Goal: Task Accomplishment & Management: Manage account settings

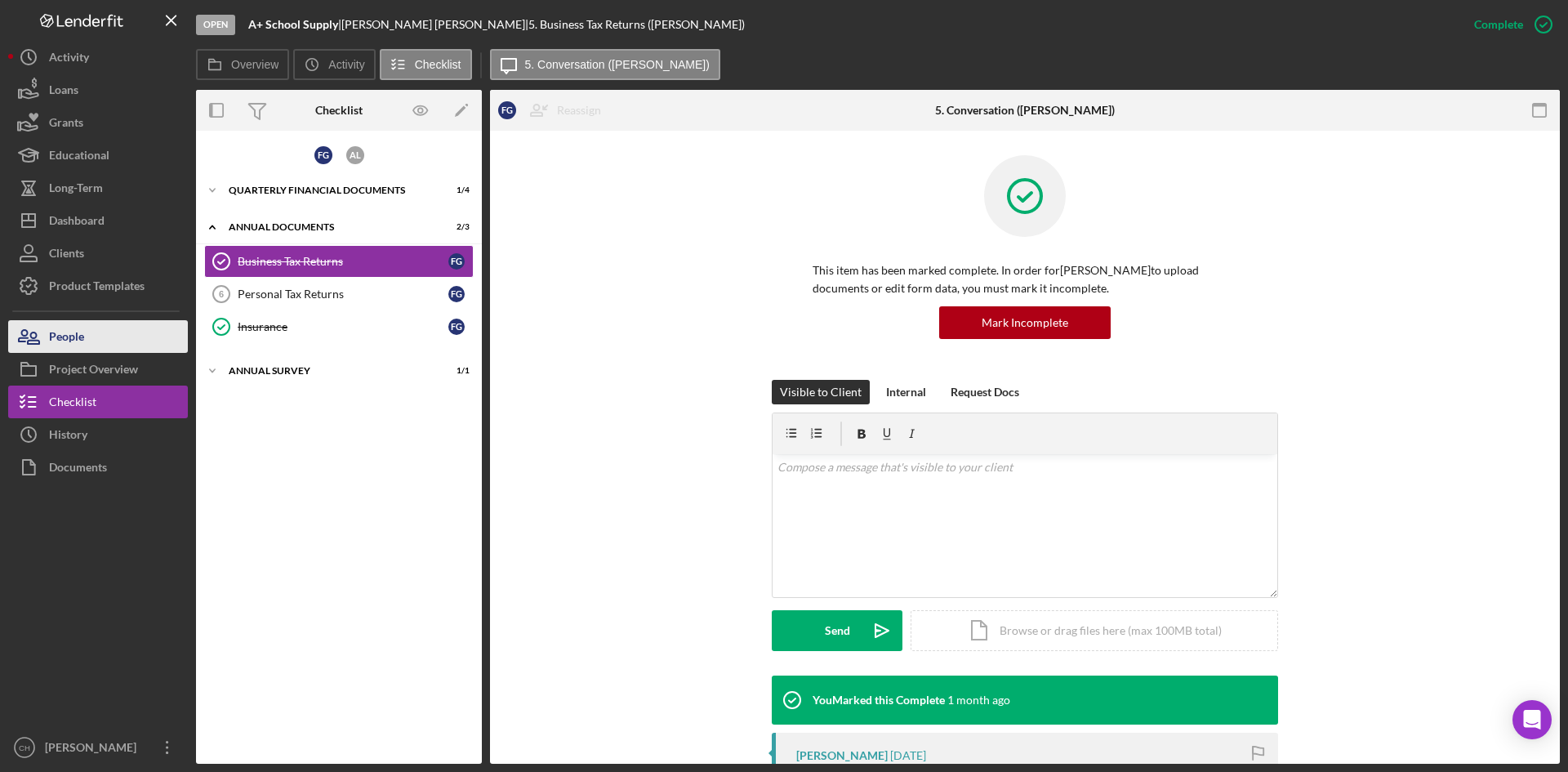
click at [96, 330] on button "People" at bounding box center [98, 336] width 180 height 33
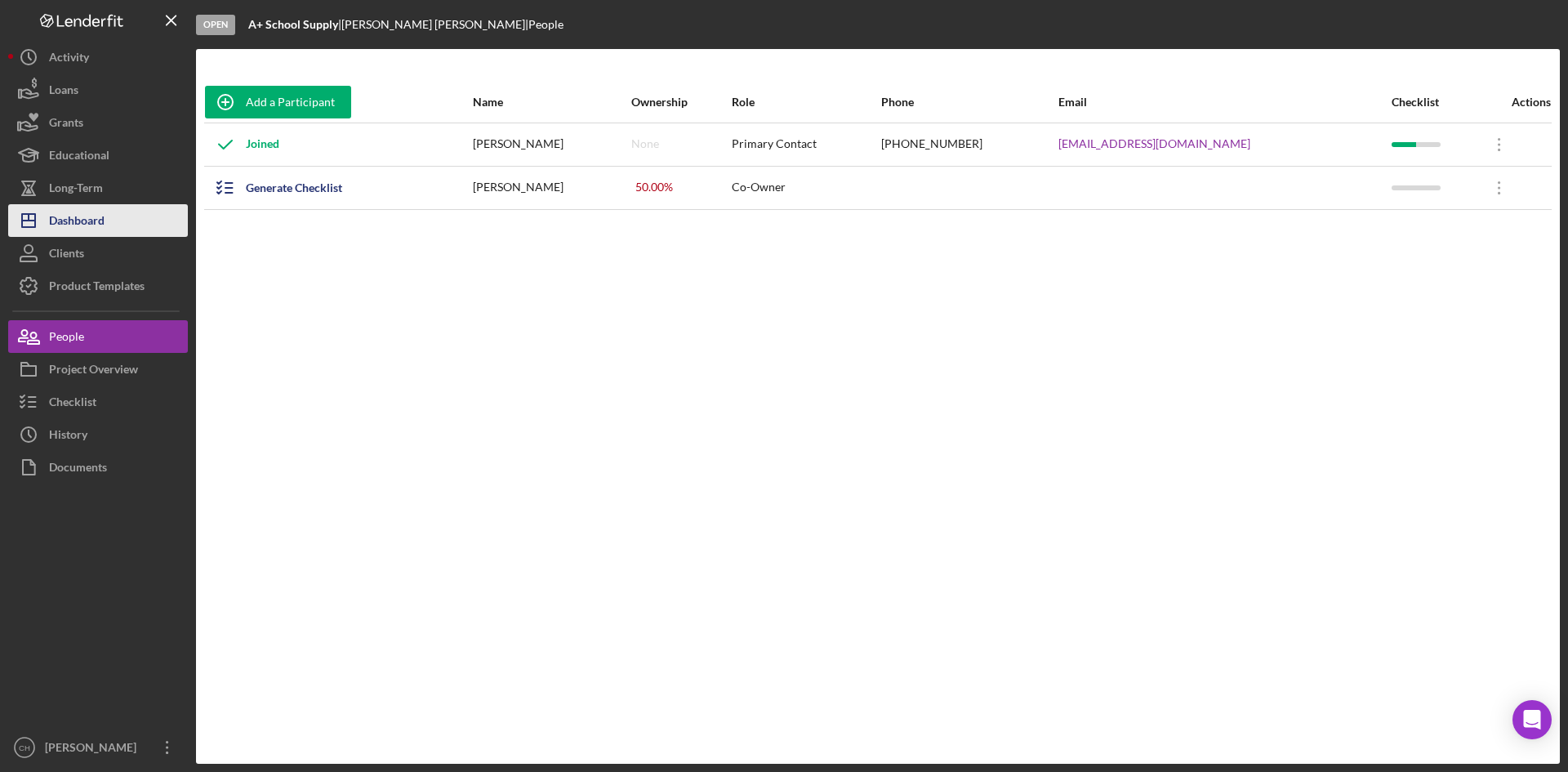
click at [87, 230] on div "Dashboard" at bounding box center [77, 223] width 56 height 37
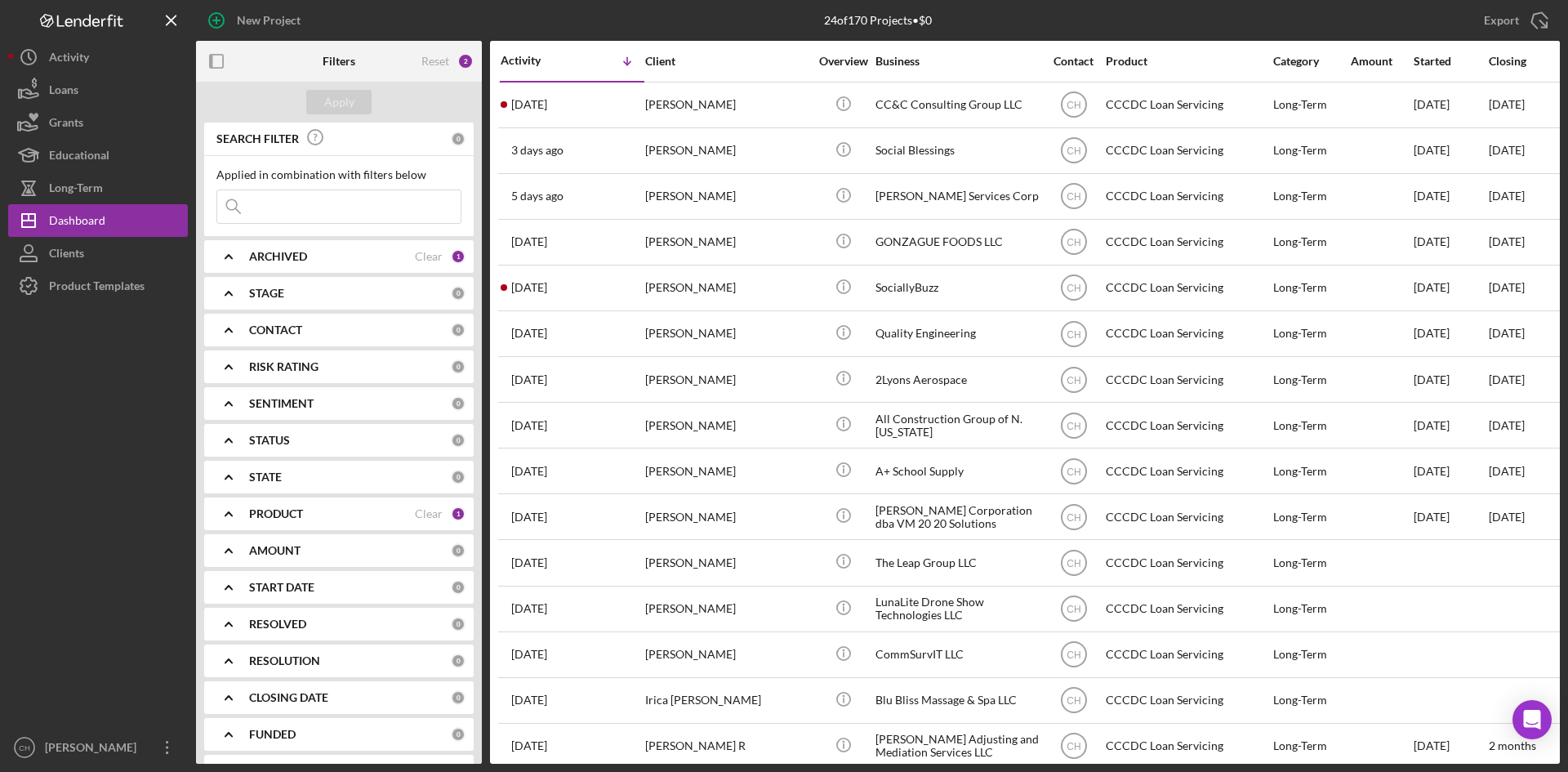
click at [299, 514] on b "PRODUCT" at bounding box center [276, 514] width 54 height 13
click at [227, 604] on input "Level Up Fund" at bounding box center [226, 608] width 17 height 17
checkbox input "true"
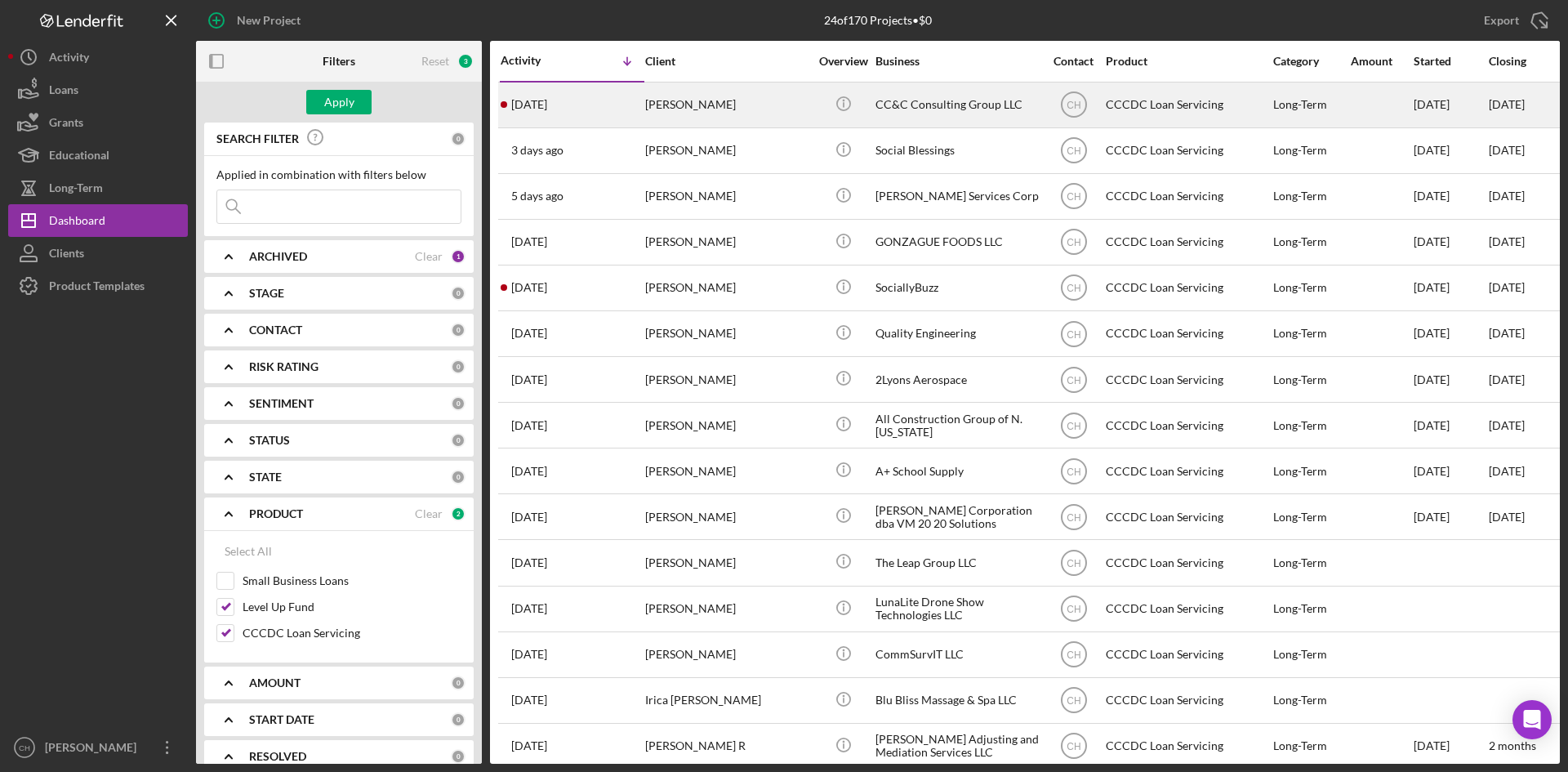
click at [587, 118] on div "[DATE] [PERSON_NAME]" at bounding box center [572, 105] width 143 height 43
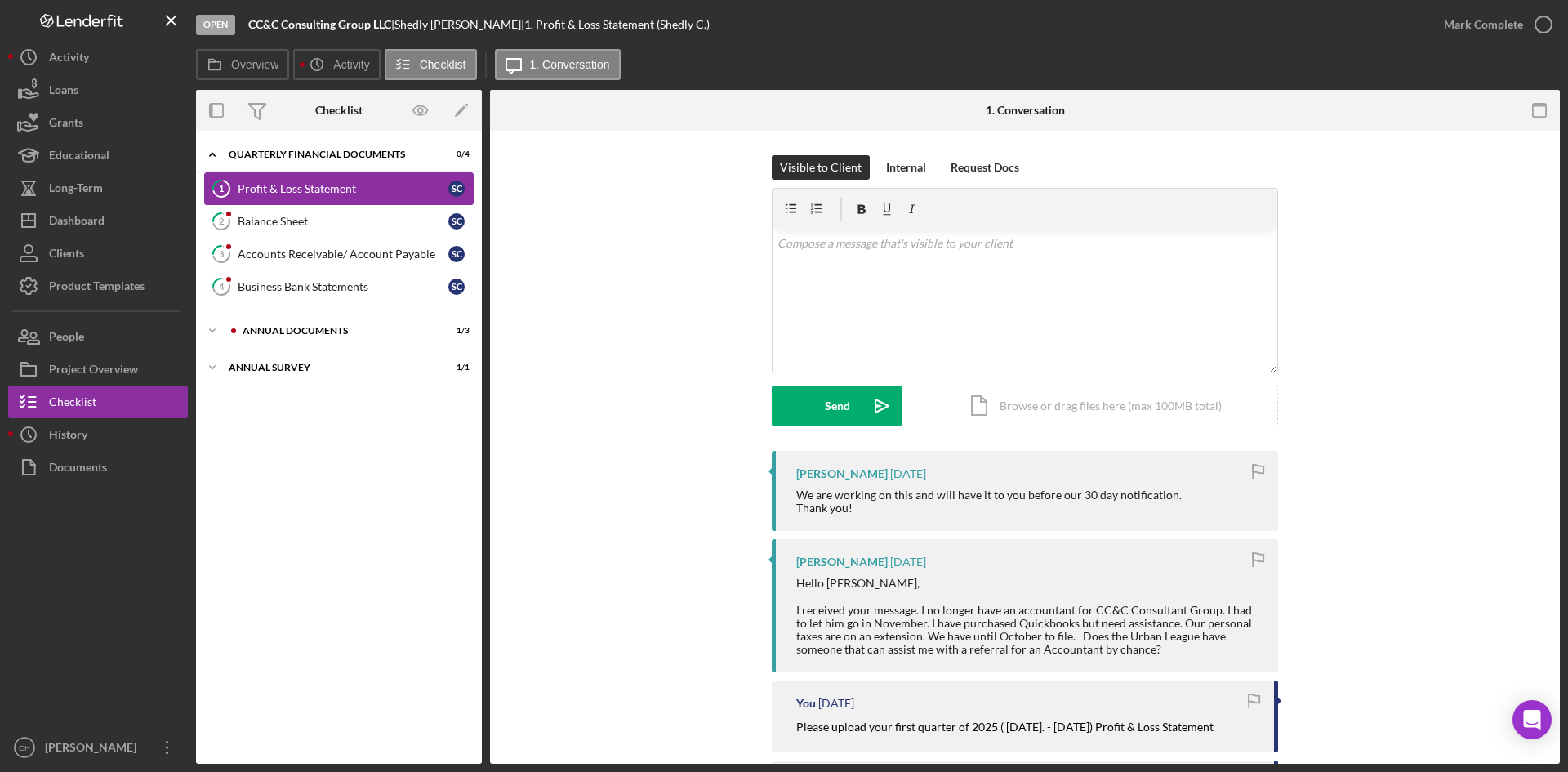
click at [290, 192] on div "Profit & Loss Statement" at bounding box center [342, 189] width 211 height 13
click at [288, 189] on div "Profit & Loss Statement" at bounding box center [342, 189] width 211 height 13
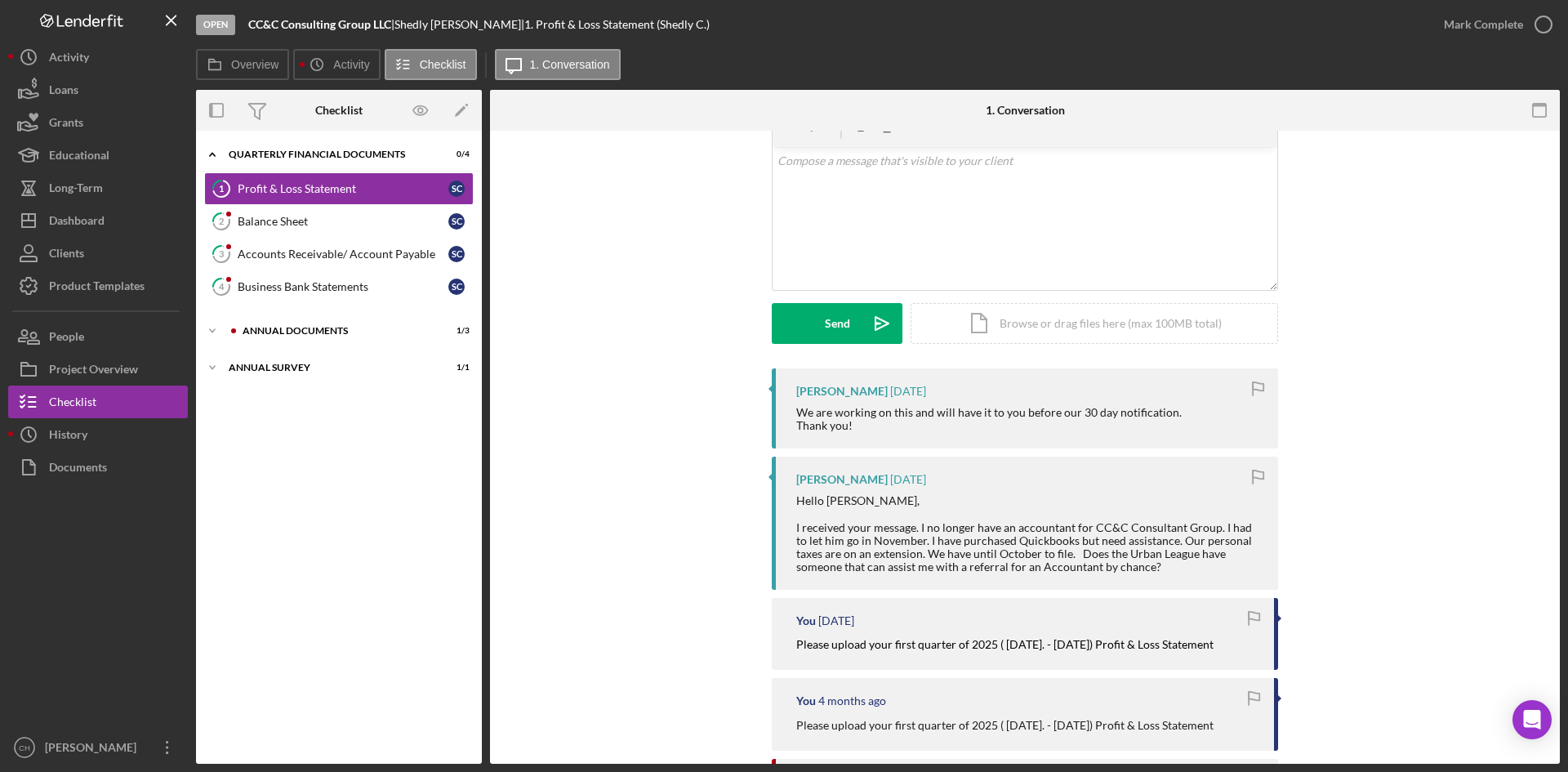
scroll to position [82, 0]
click at [285, 223] on div "Balance Sheet" at bounding box center [342, 222] width 211 height 13
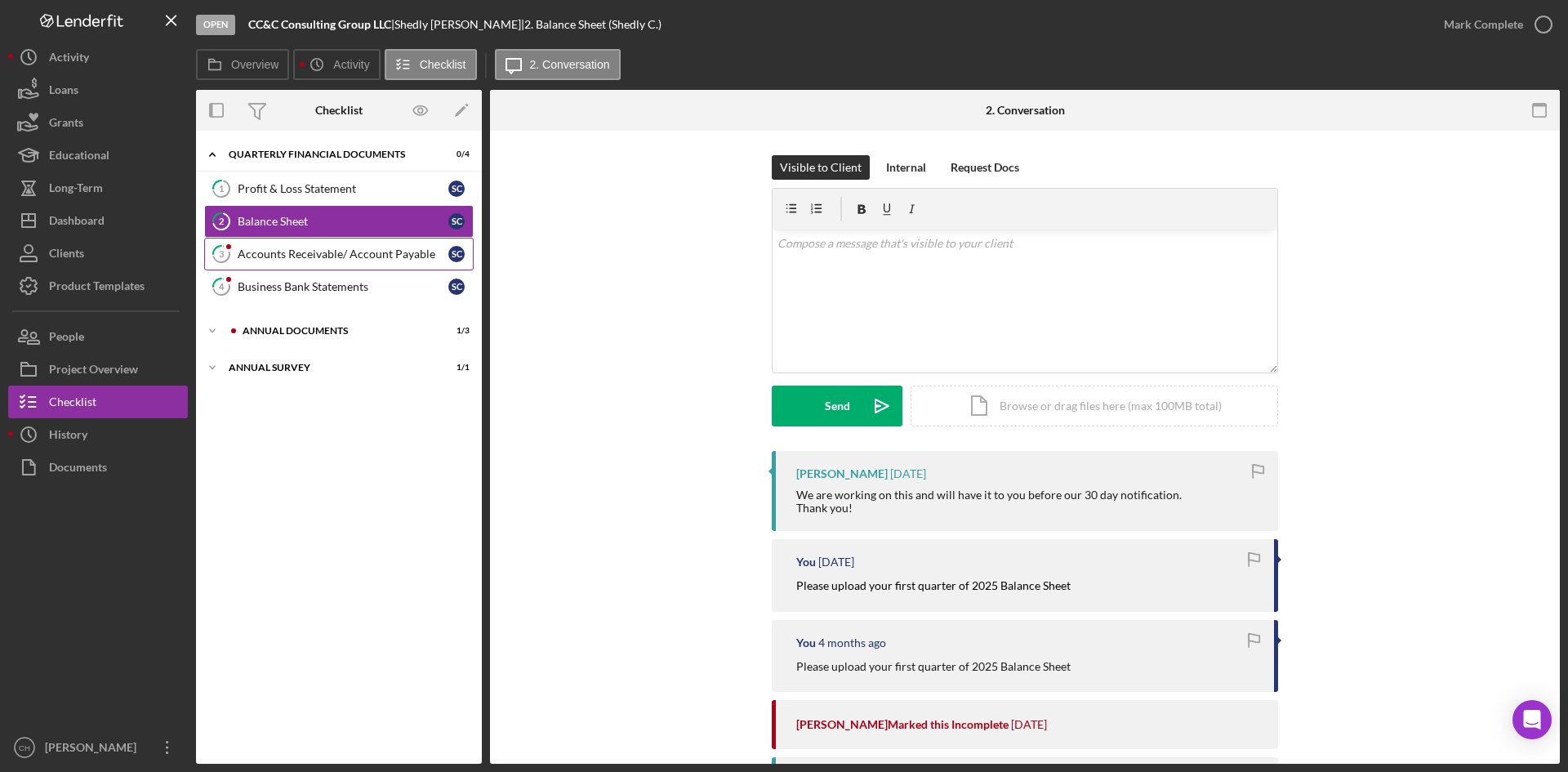
click at [291, 256] on div "Accounts Receivable/ Account Payable" at bounding box center [342, 254] width 211 height 13
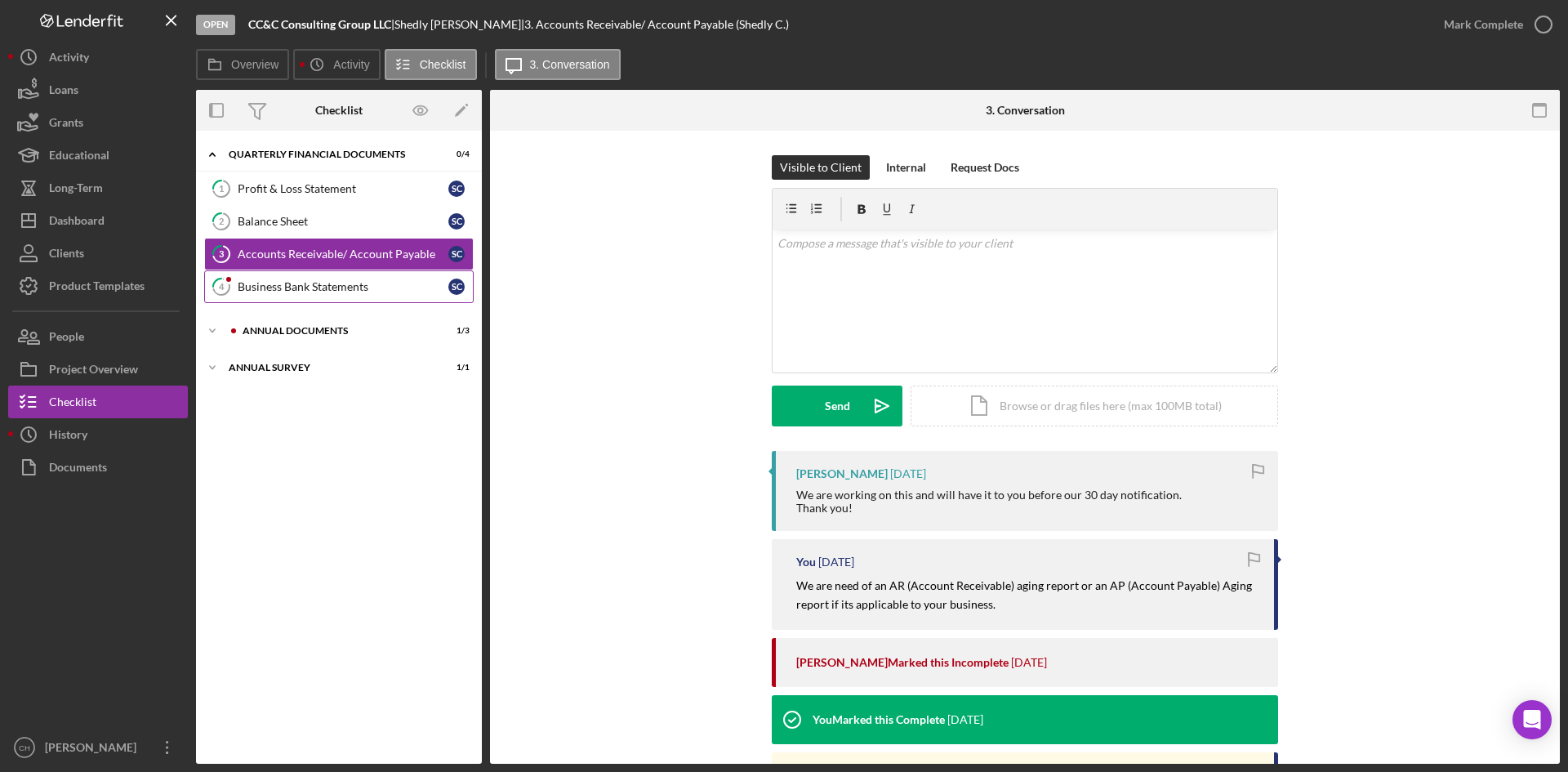
click at [287, 293] on div "Business Bank Statements" at bounding box center [342, 287] width 211 height 13
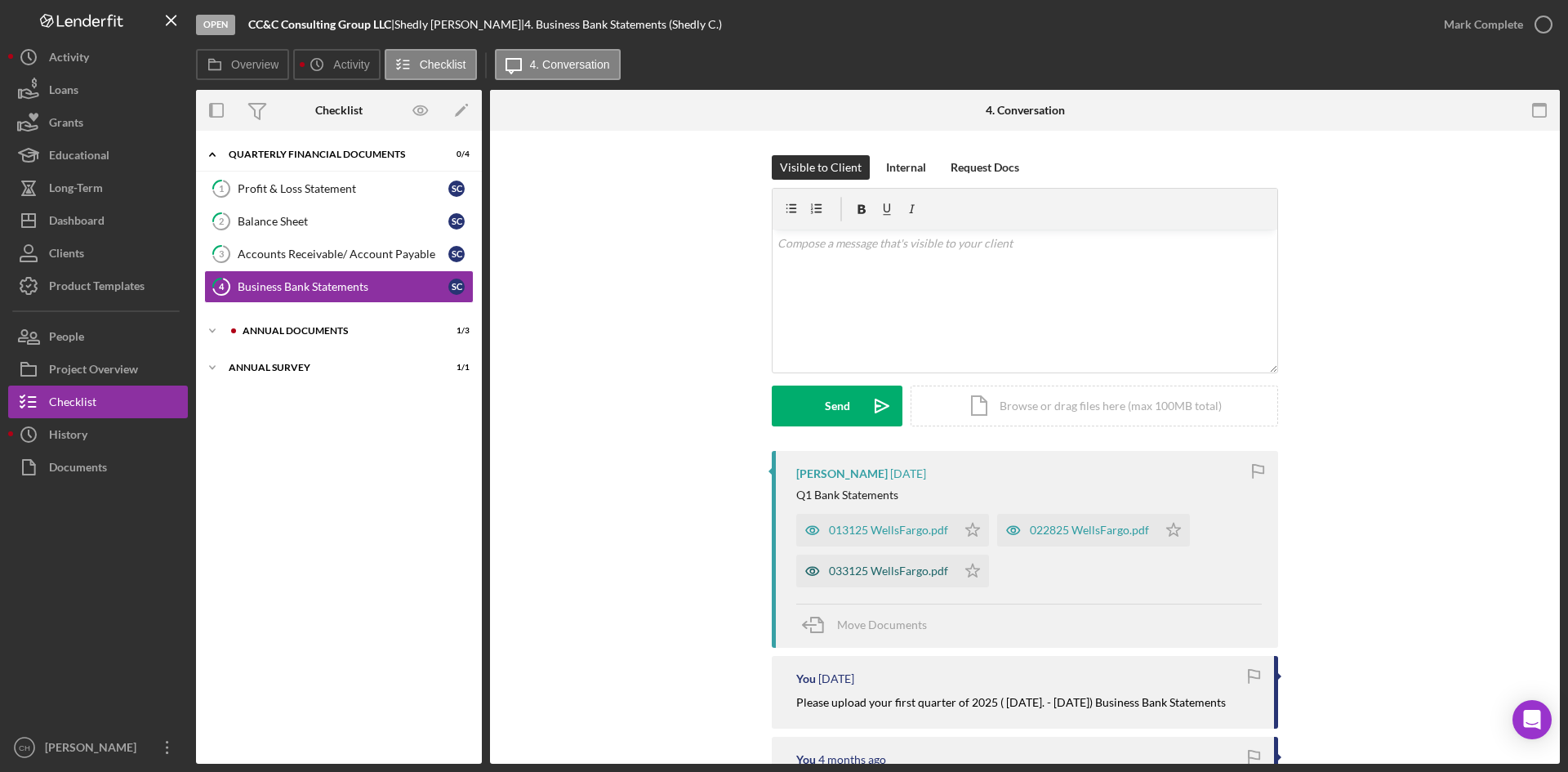
click at [850, 574] on div "033125 WellsFargo.pdf" at bounding box center [888, 571] width 119 height 13
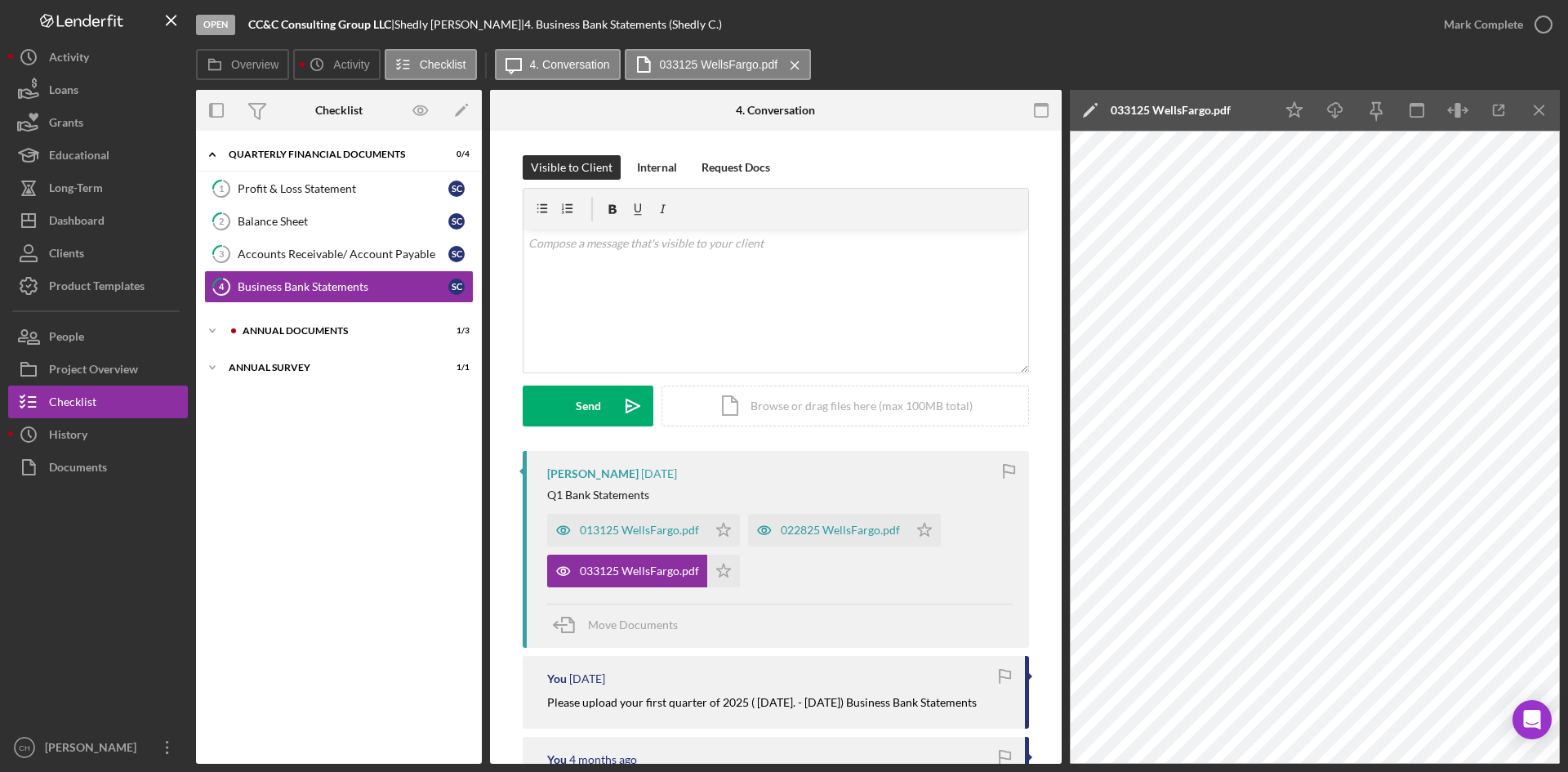
click at [1081, 118] on icon "Icon/Edit" at bounding box center [1090, 110] width 41 height 41
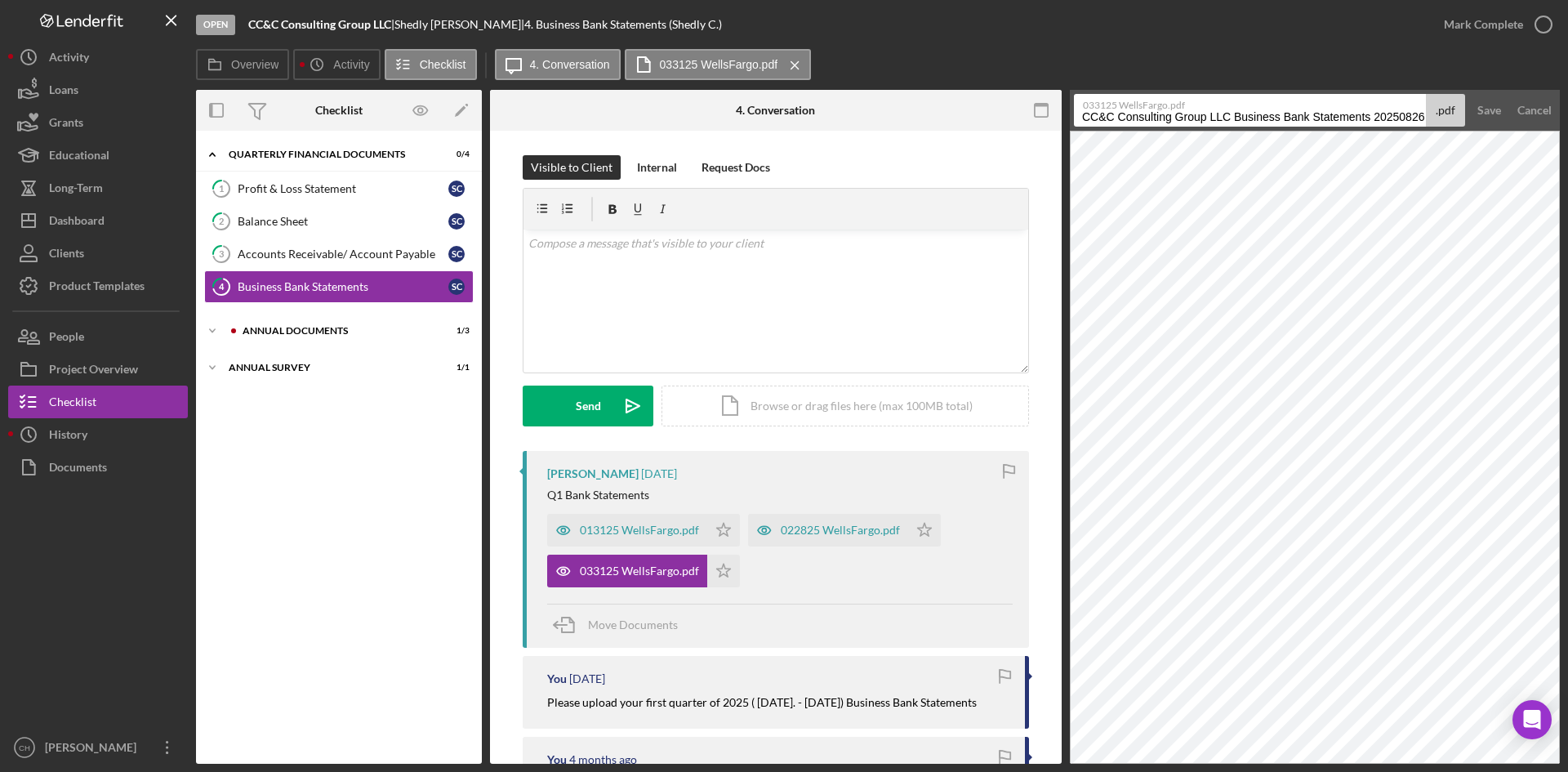
drag, startPoint x: 1375, startPoint y: 124, endPoint x: 1631, endPoint y: 132, distance: 256.1
click at [1567, 132] on html "Open CC&C Consulting Group LLC | [PERSON_NAME] | 4. Business Bank Statements (S…" at bounding box center [784, 386] width 1568 height 772
type input "CC&C Consulting Group LLC Business Bank Statements [DATE] Acct#4144"
click at [1481, 114] on div "Save" at bounding box center [1489, 110] width 23 height 33
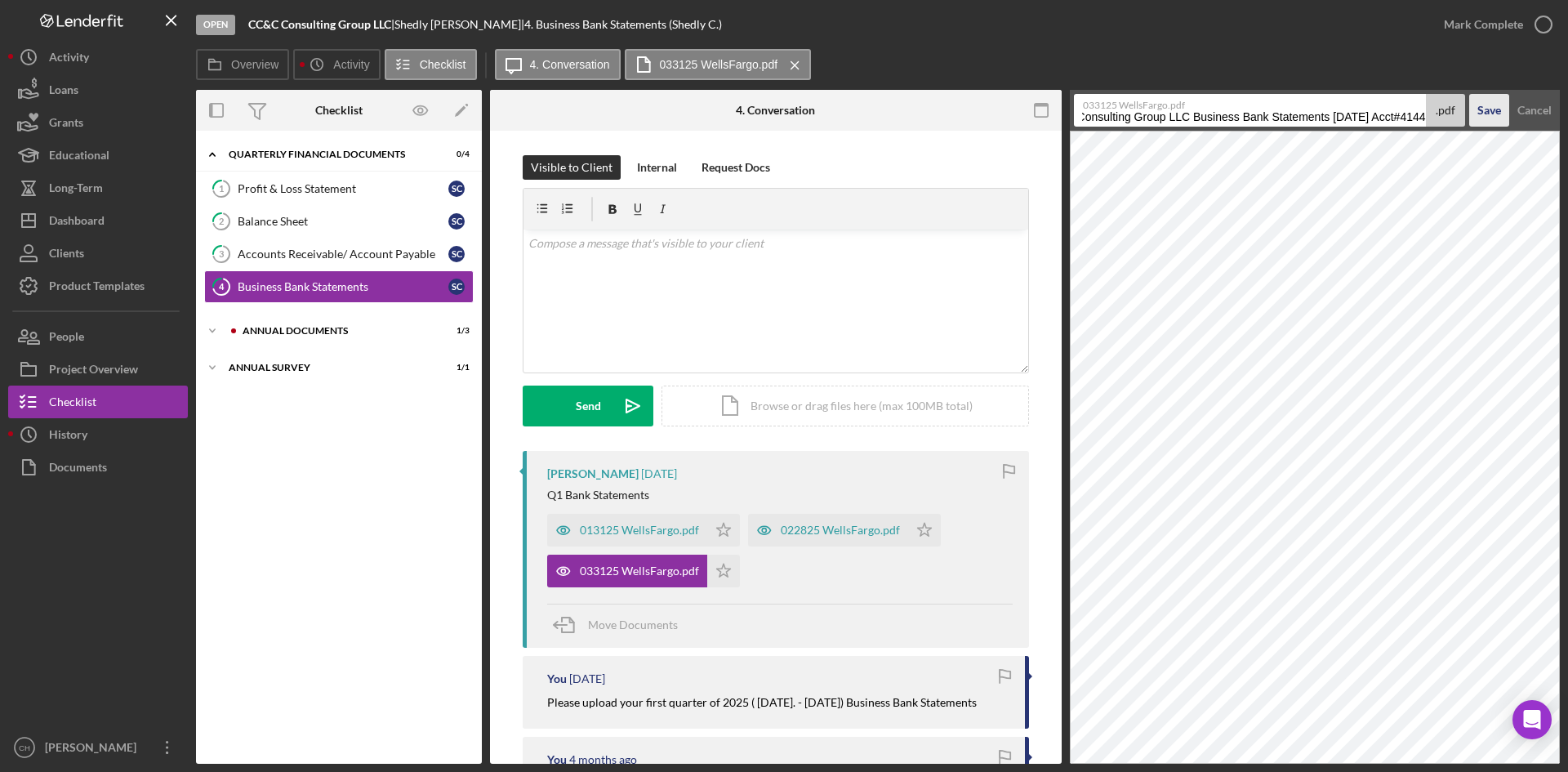
scroll to position [0, 0]
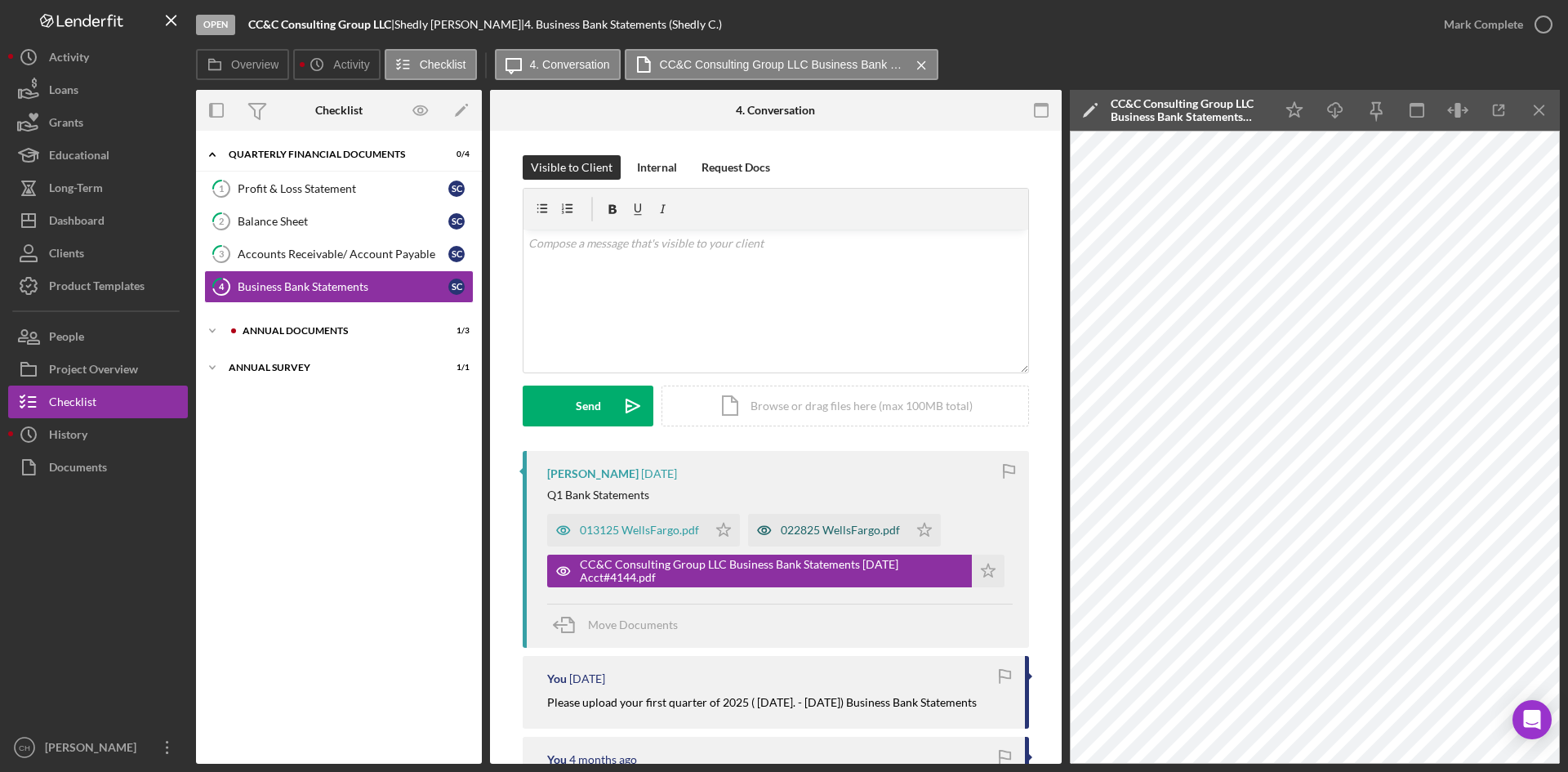
click at [765, 529] on icon "button" at bounding box center [764, 530] width 32 height 33
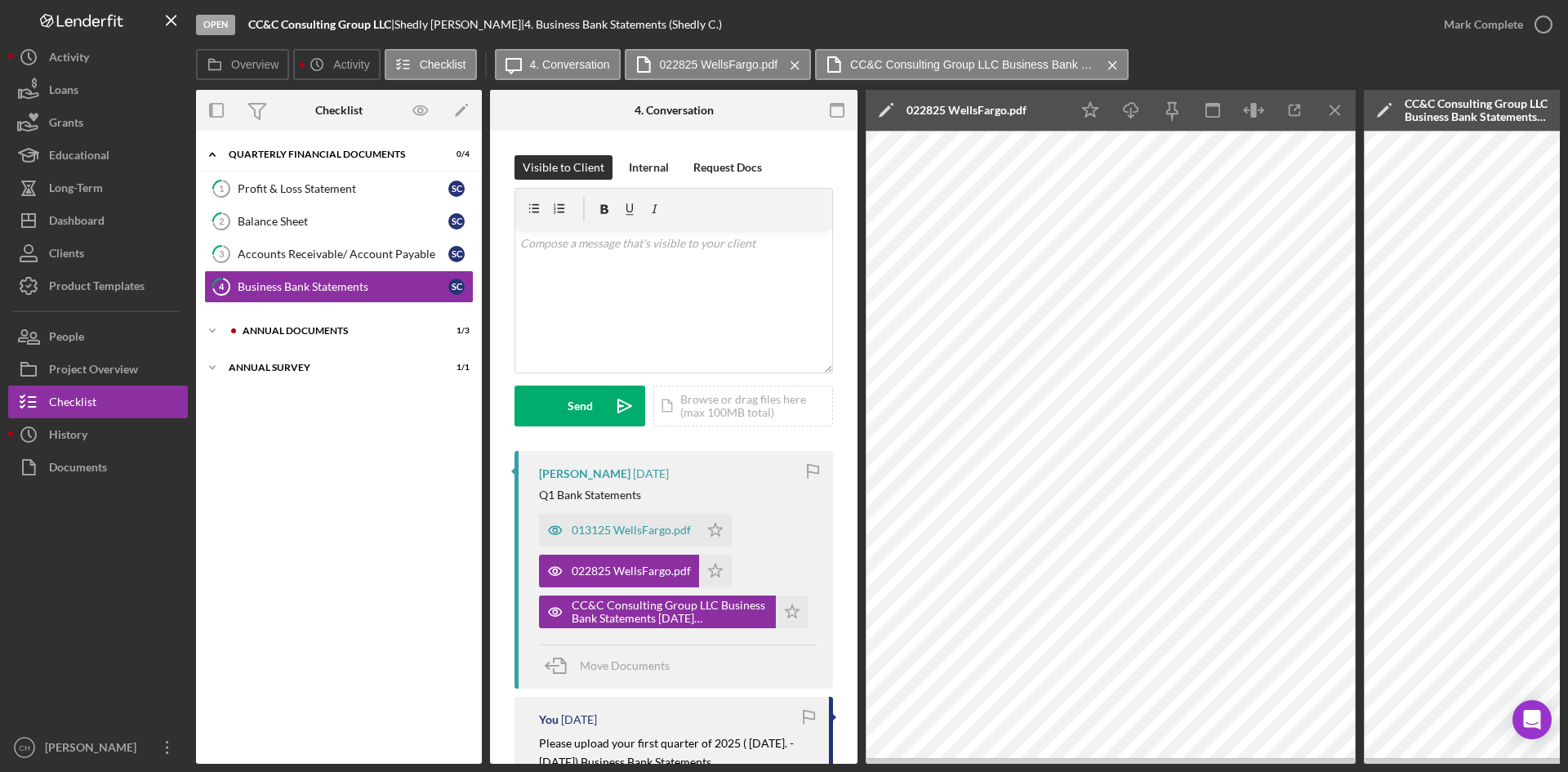
click at [881, 106] on icon "Icon/Edit" at bounding box center [886, 110] width 41 height 41
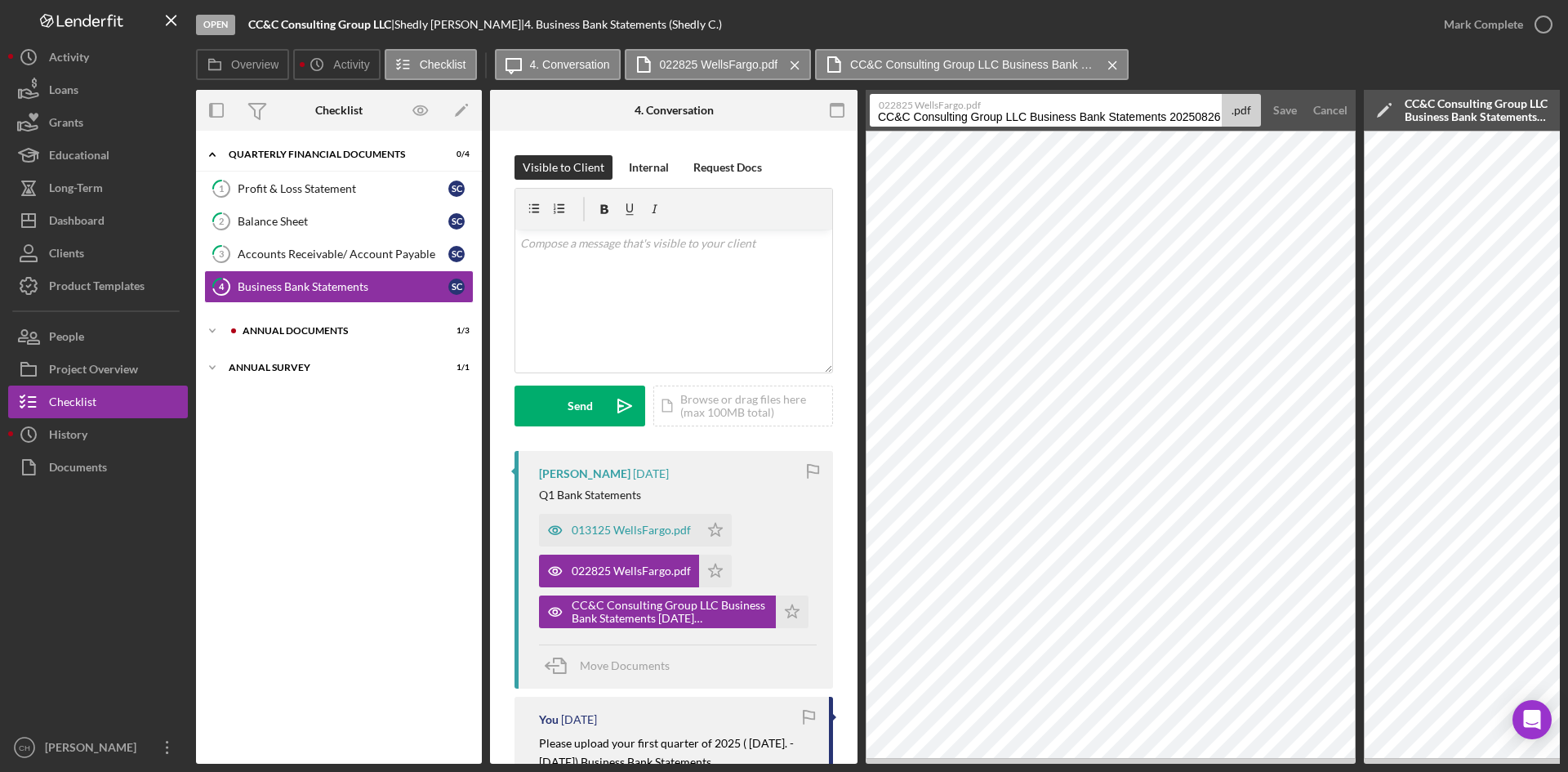
drag, startPoint x: 1169, startPoint y: 120, endPoint x: 1391, endPoint y: 124, distance: 222.0
click at [1391, 124] on div "Overview Internal Workflow Stage Open Icon/Dropdown Arrow Archive (can unarchiv…" at bounding box center [877, 427] width 1364 height 674
click at [1195, 115] on input "CC&C Consulting Group LLC Business Bank Statements [DATE] Acct# 4114" at bounding box center [1046, 110] width 352 height 33
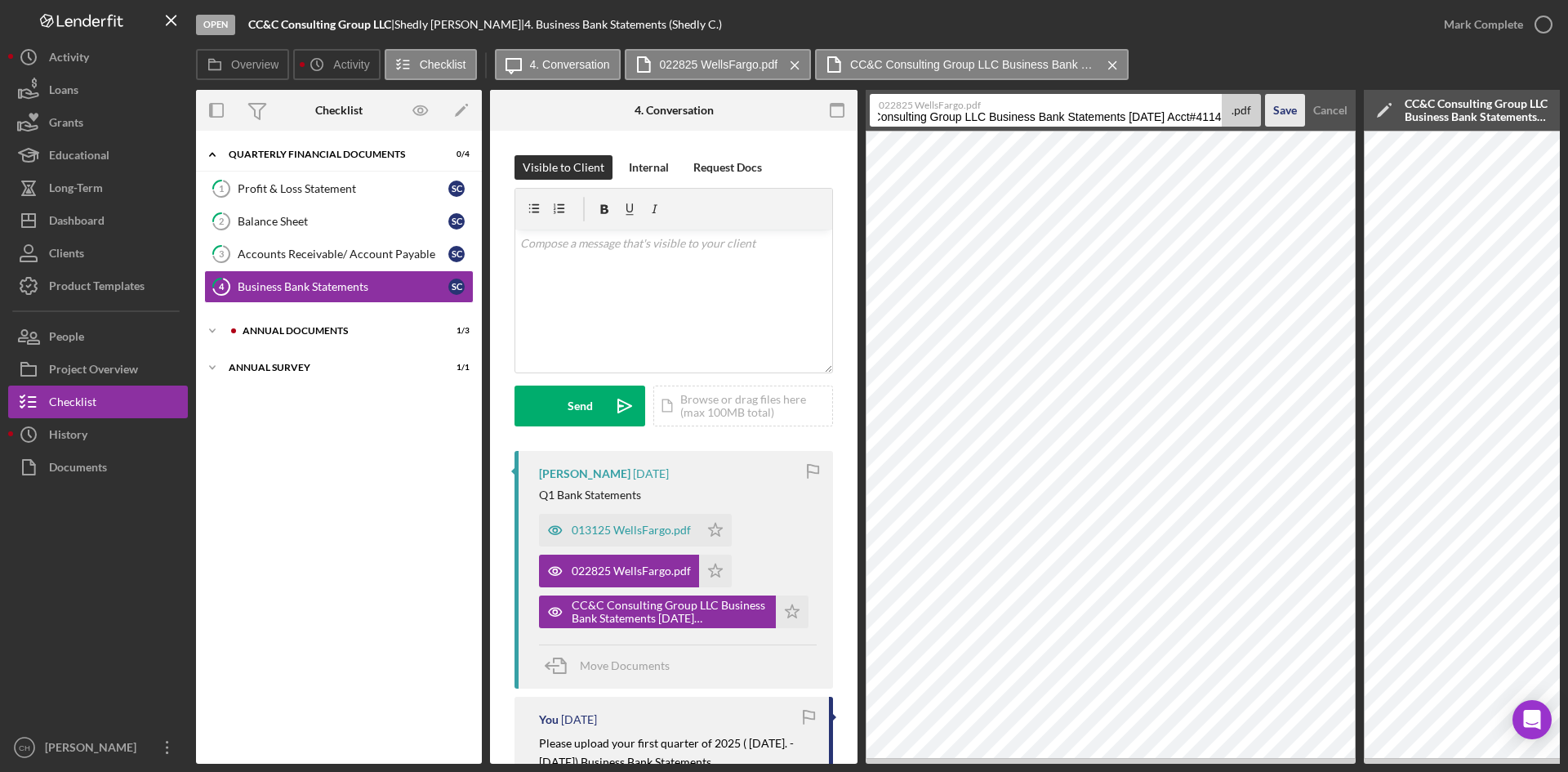
type input "CC&C Consulting Group LLC Business Bank Statements [DATE] Acct#4114"
click at [1286, 103] on div "Save" at bounding box center [1285, 110] width 23 height 33
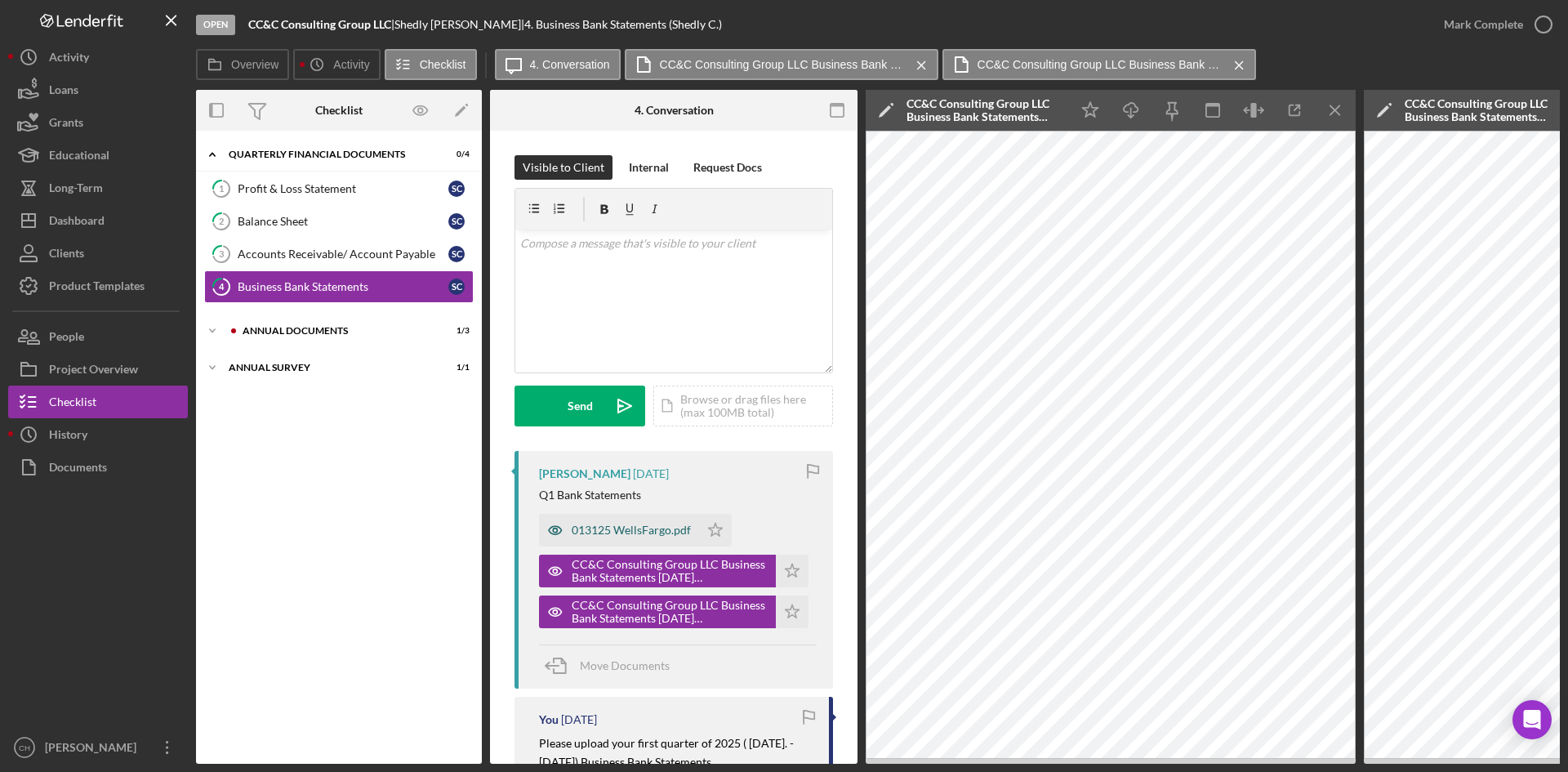
click at [549, 527] on icon "button" at bounding box center [555, 530] width 32 height 33
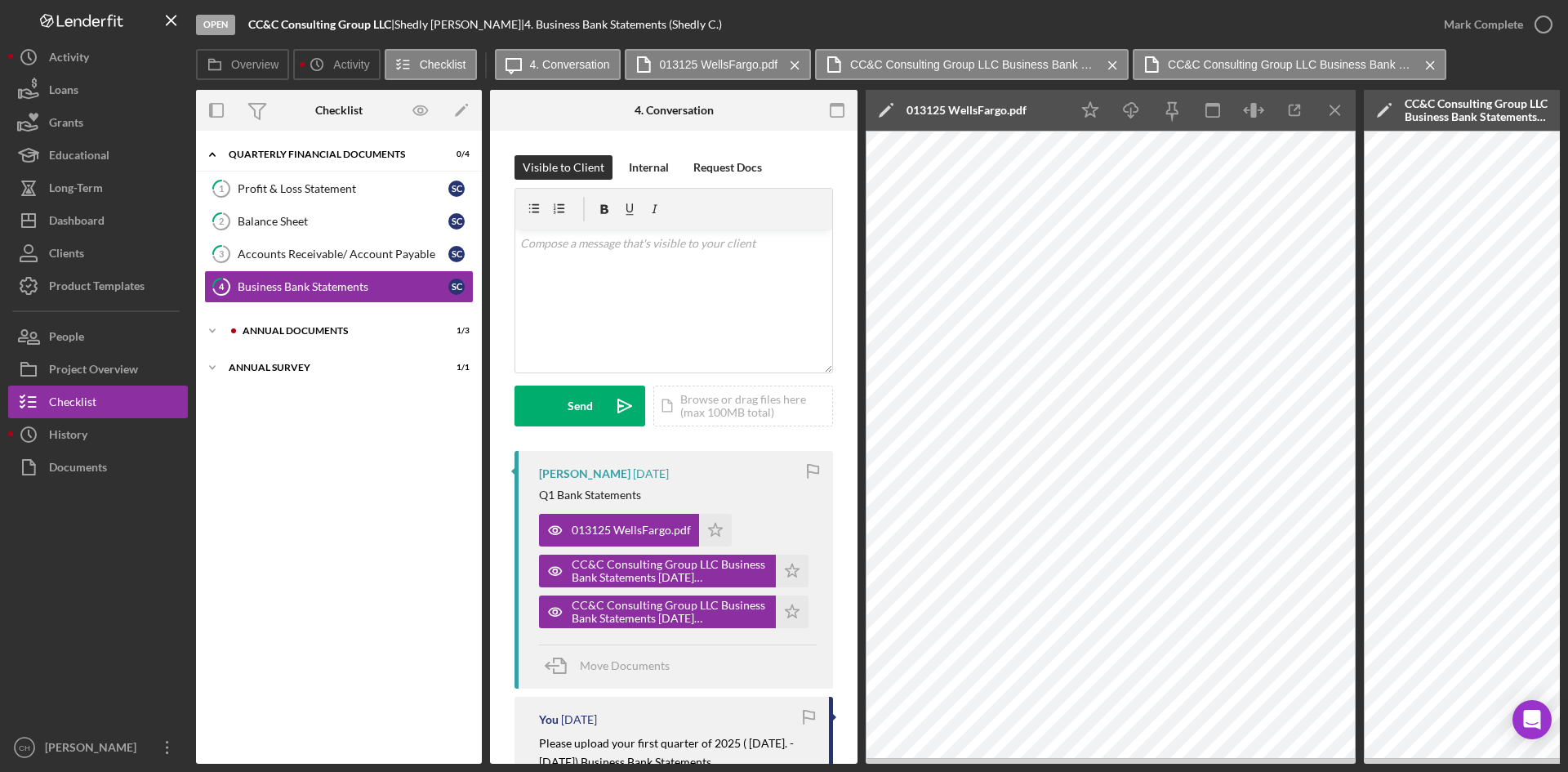
click at [881, 103] on icon "Icon/Edit" at bounding box center [886, 110] width 41 height 41
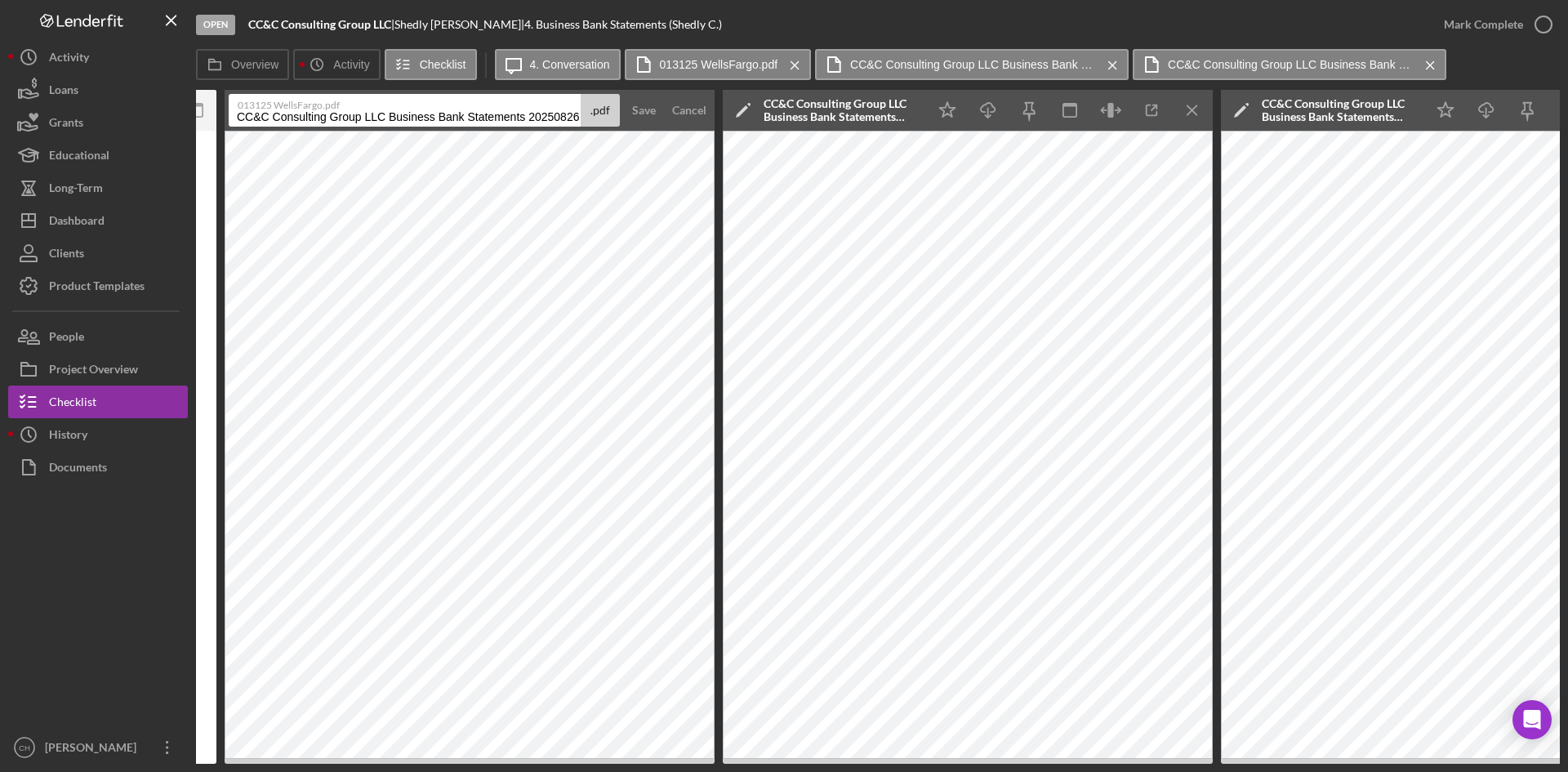
scroll to position [0, 792]
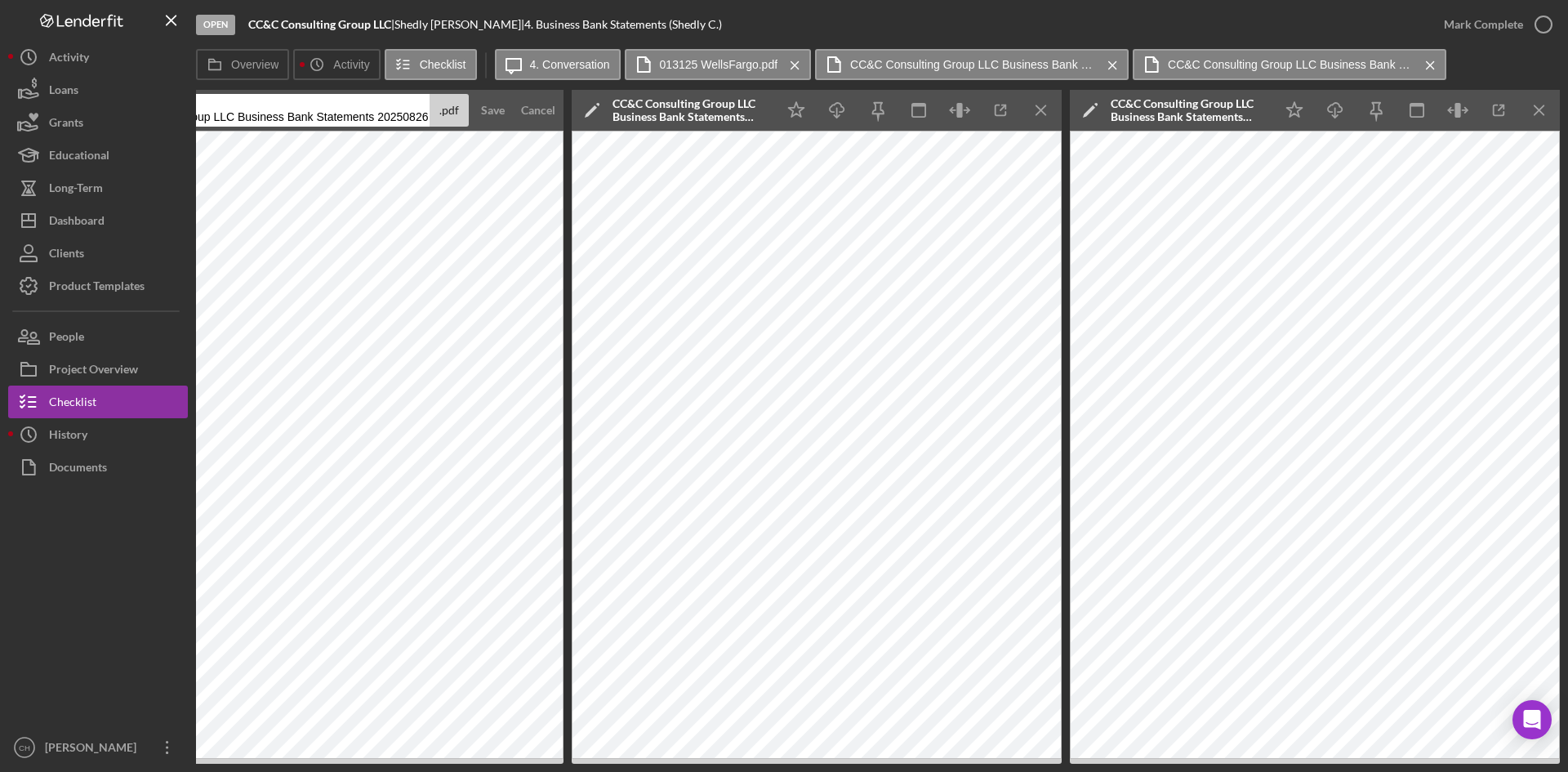
drag, startPoint x: 1171, startPoint y: 118, endPoint x: 1566, endPoint y: 129, distance: 395.2
click at [1567, 116] on html "Open CC&C Consulting Group LLC | [PERSON_NAME] | 4. Business Bank Statements (S…" at bounding box center [784, 386] width 1568 height 772
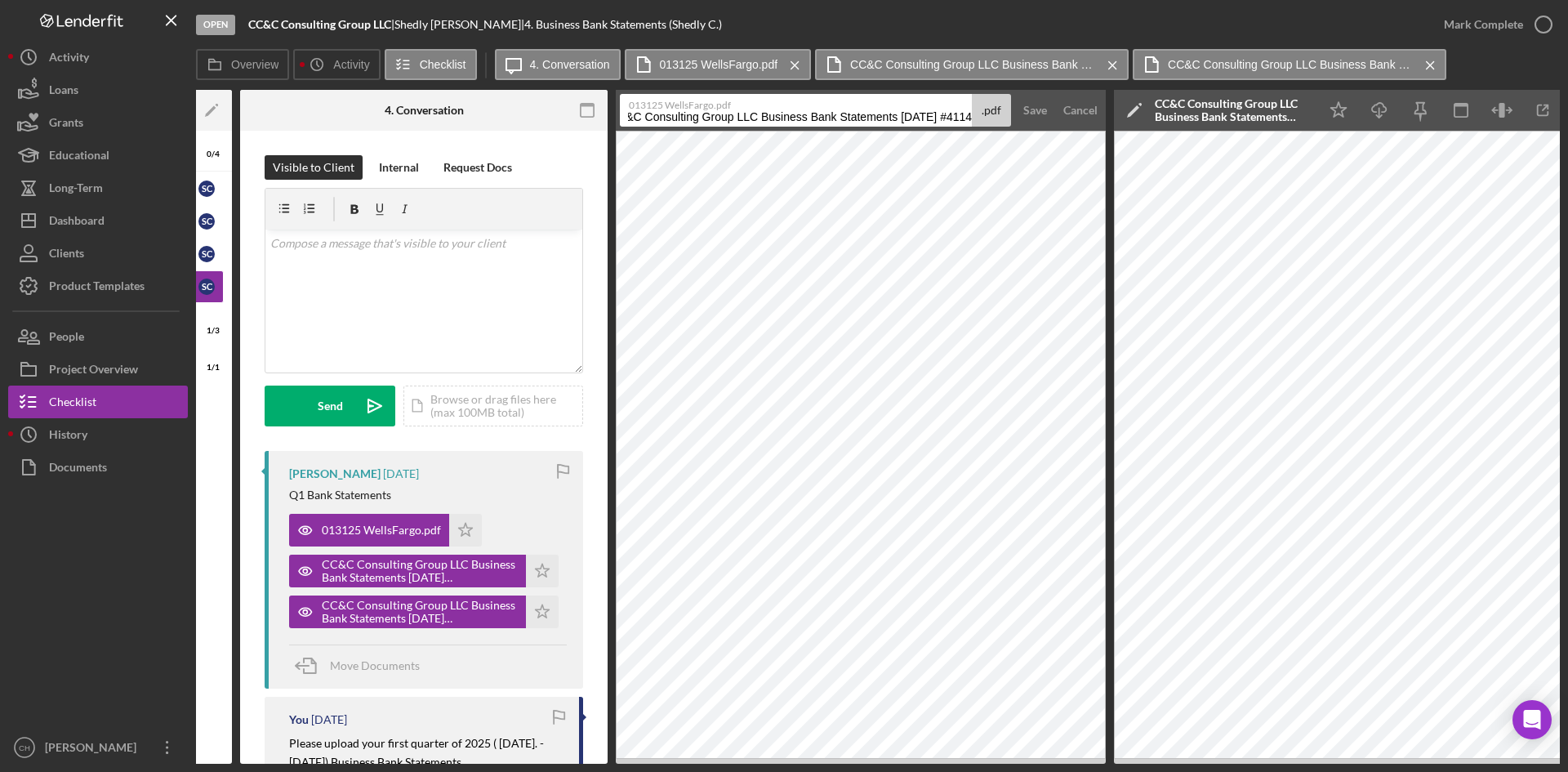
scroll to position [0, 51]
click at [941, 116] on input "CC&C Consulting Group LLC Business Bank Statements [DATE] #4114" at bounding box center [796, 110] width 352 height 33
type input "CC&C Consulting Group LLC Business Bank Statements [DATE] Acct#4114"
click at [1036, 110] on div "Save" at bounding box center [1035, 110] width 23 height 33
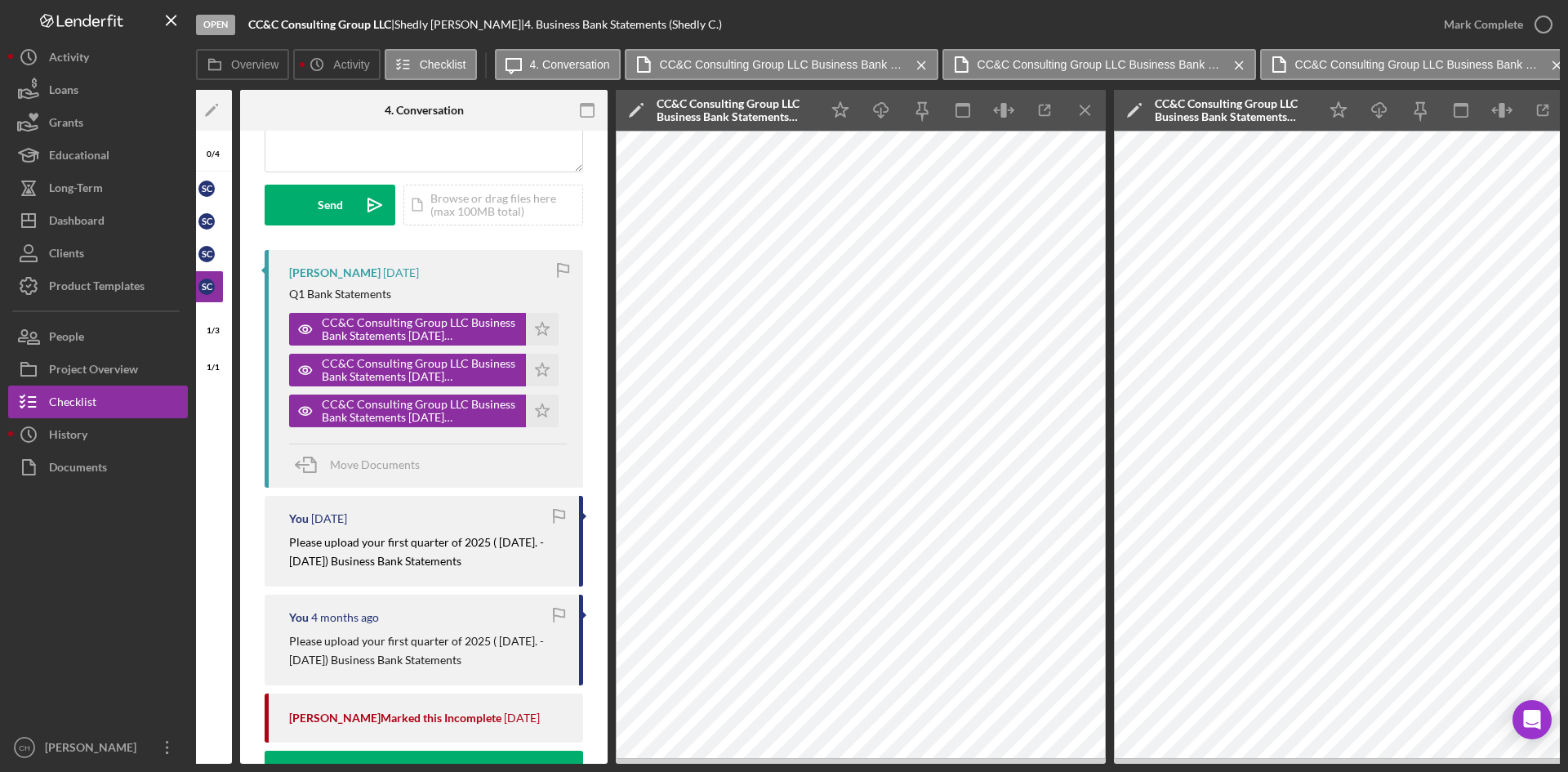
scroll to position [0, 0]
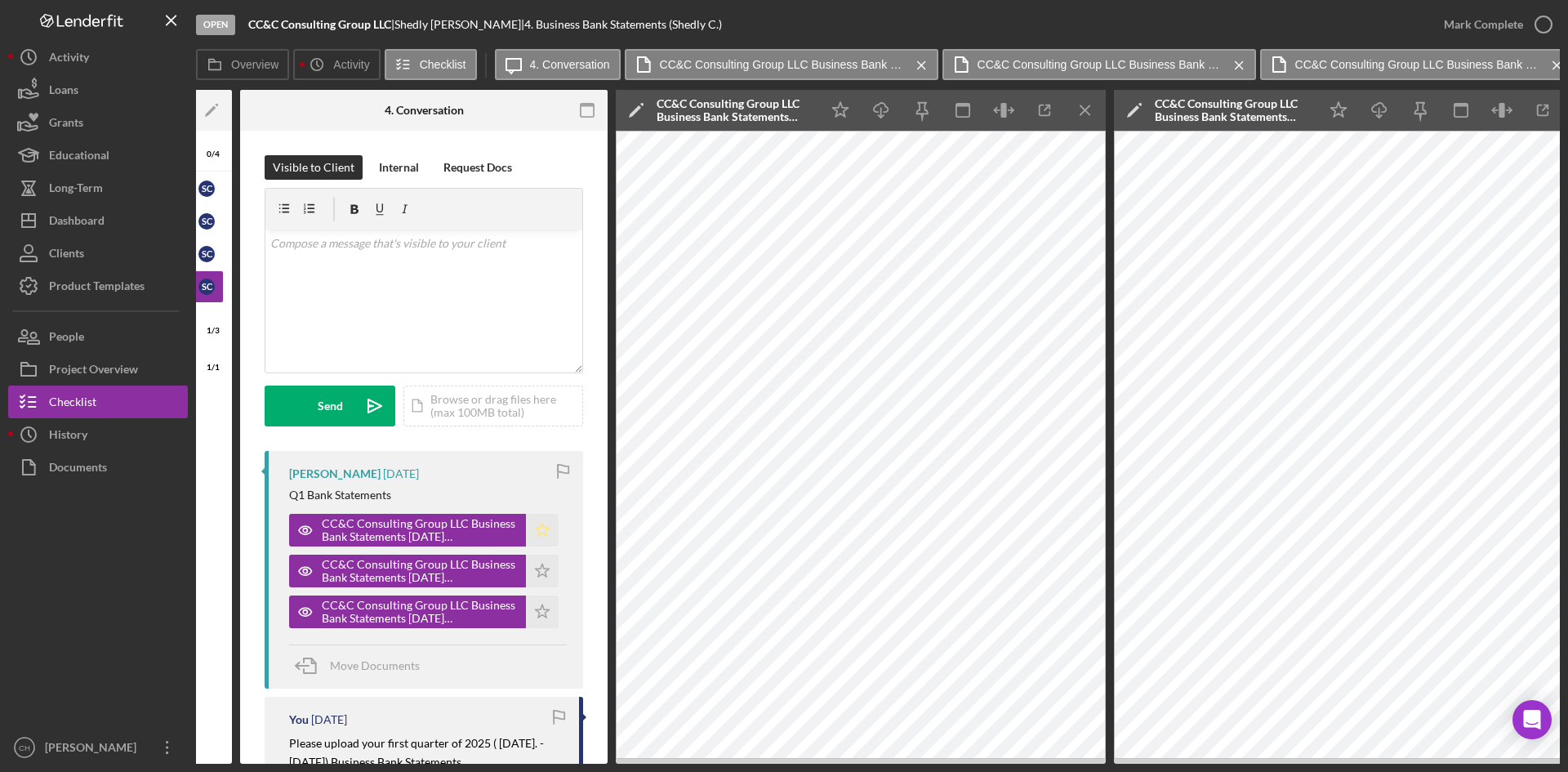
click at [544, 532] on icon "Icon/Star" at bounding box center [542, 530] width 32 height 33
click at [538, 524] on polygon "button" at bounding box center [542, 529] width 14 height 13
click at [341, 298] on div "v Color teal Color pink Remove color Add row above Add row below Add column bef…" at bounding box center [424, 301] width 317 height 143
click at [313, 399] on button "Send Icon/icon-invite-send" at bounding box center [330, 406] width 131 height 41
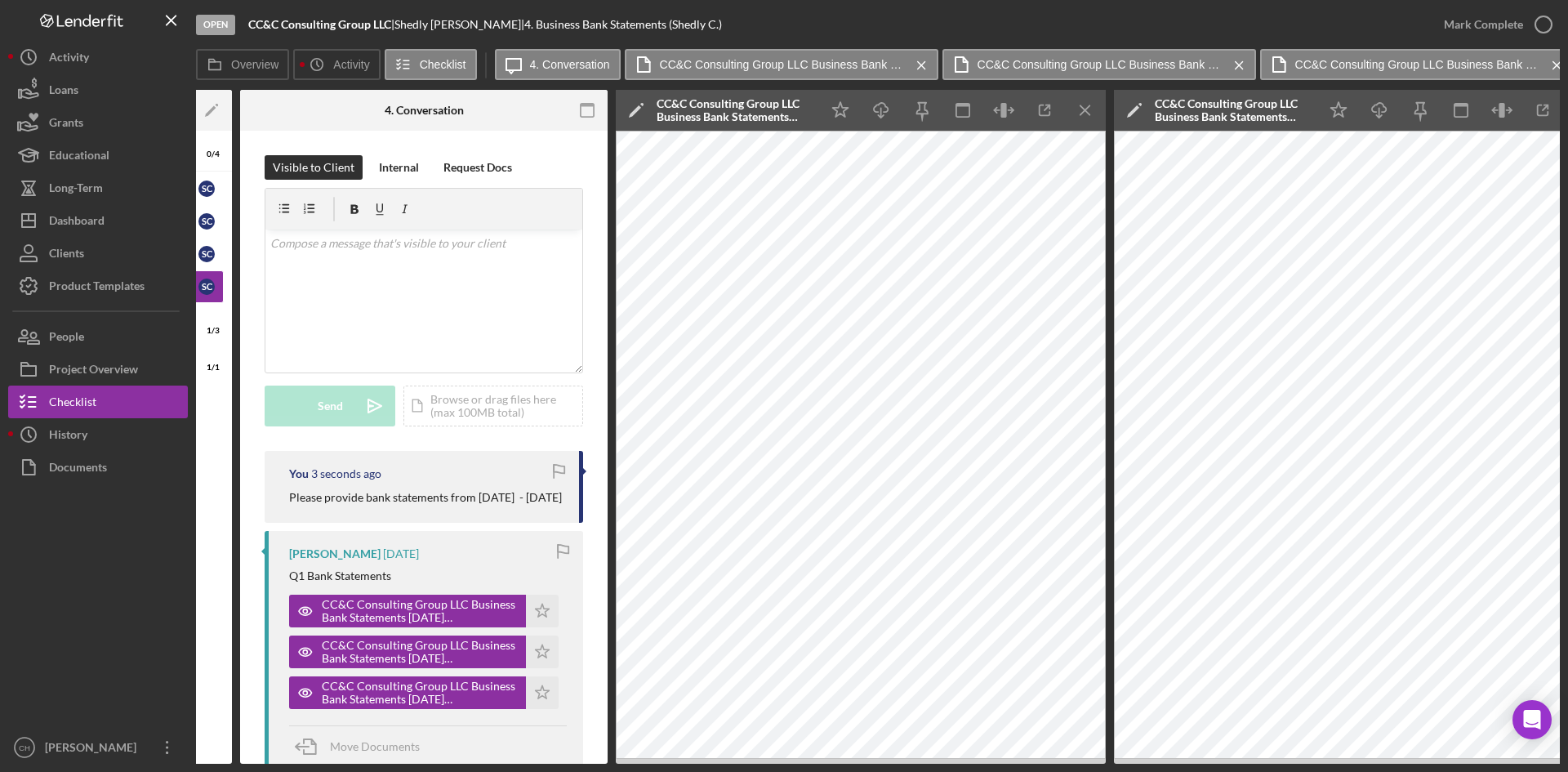
drag, startPoint x: 509, startPoint y: 764, endPoint x: 172, endPoint y: 764, distance: 337.0
click at [172, 764] on div "Open CC&C Consulting Group LLC | [PERSON_NAME] | 4. Business Bank Statements (S…" at bounding box center [784, 386] width 1568 height 772
click at [378, 757] on div "Move Documents" at bounding box center [375, 746] width 90 height 41
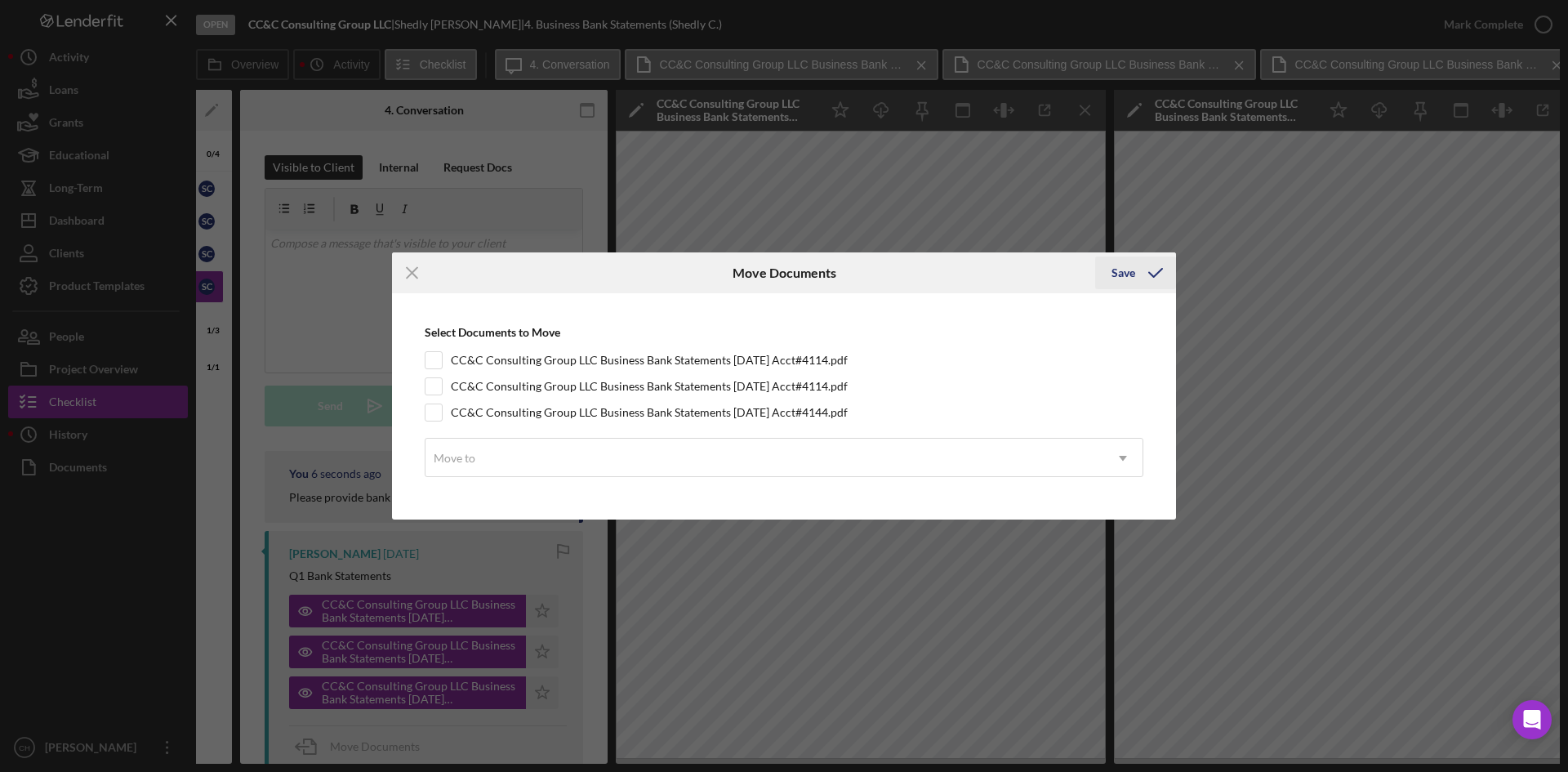
click at [1116, 274] on div "Save" at bounding box center [1123, 273] width 23 height 33
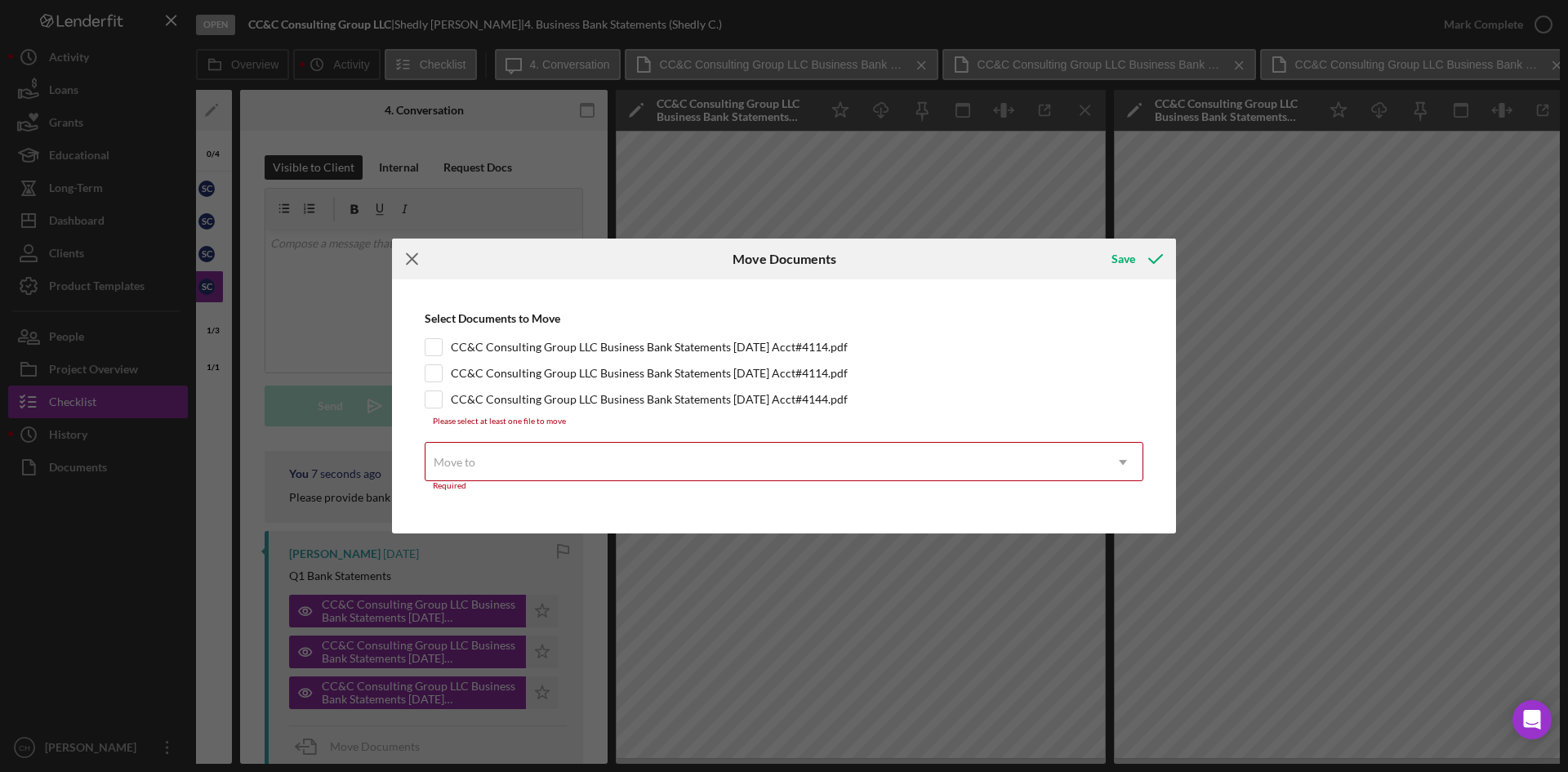
click at [409, 267] on icon "Icon/Menu Close" at bounding box center [412, 258] width 41 height 41
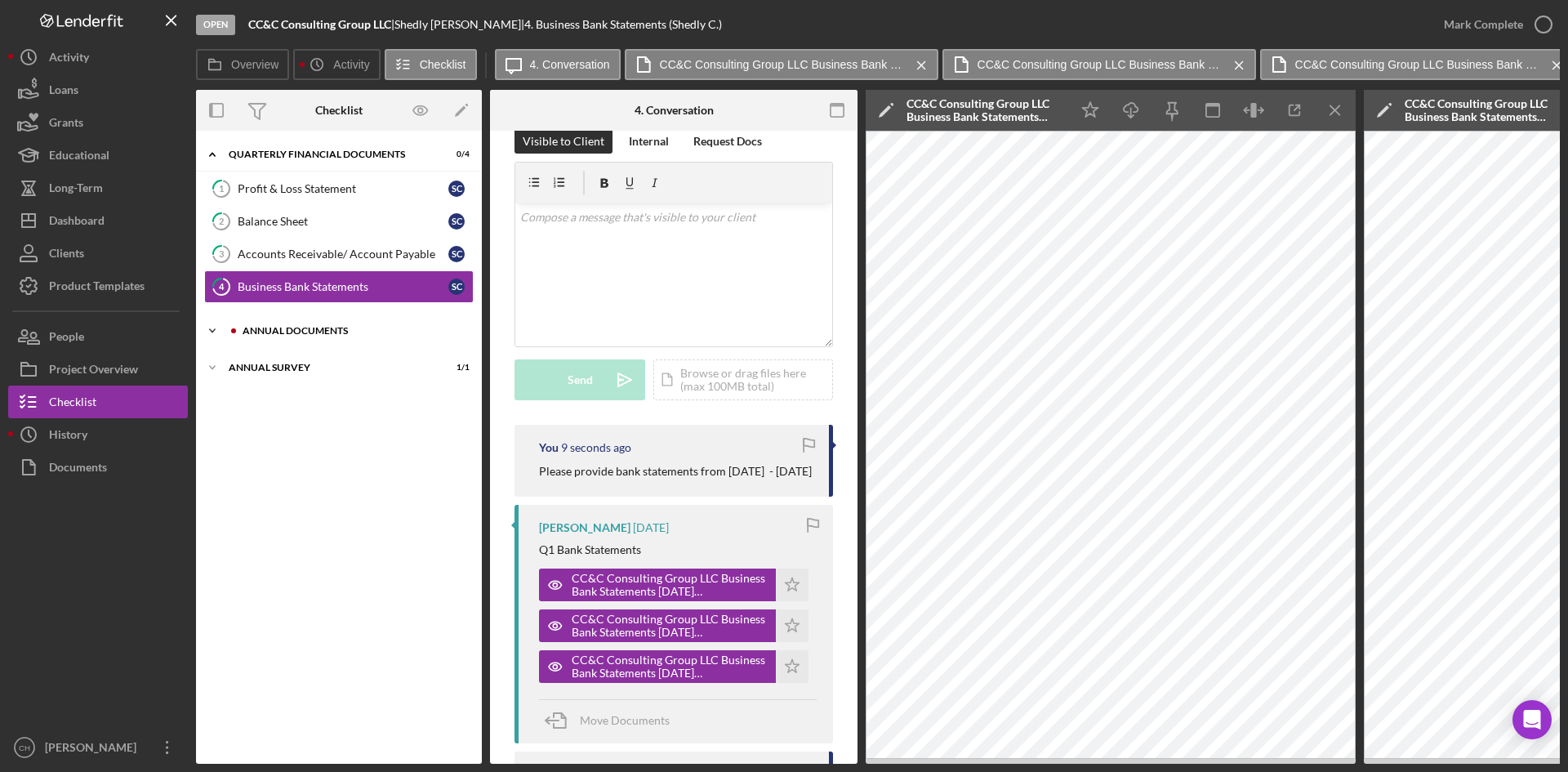
click at [315, 337] on div "Icon/Expander Annual Documents 1 / 3" at bounding box center [338, 330] width 286 height 33
click at [336, 363] on div "Business Tax Returns" at bounding box center [342, 365] width 211 height 13
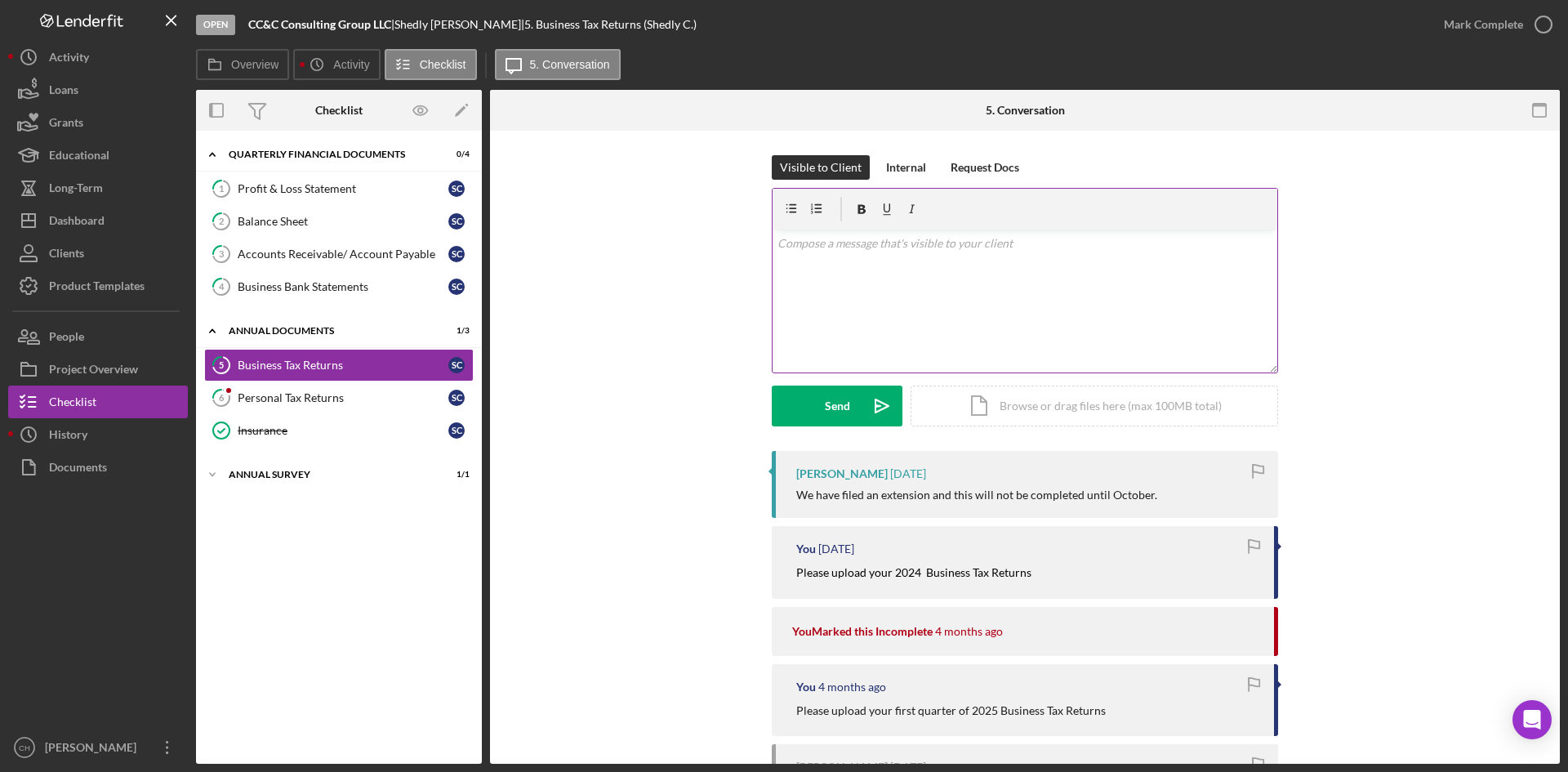
click at [880, 303] on div "v Color teal Color pink Remove color Add row above Add row below Add column bef…" at bounding box center [1025, 301] width 505 height 143
click at [926, 245] on p "Please provide the approved Extenstions form" at bounding box center [1025, 243] width 496 height 18
drag, startPoint x: 1021, startPoint y: 254, endPoint x: 590, endPoint y: 267, distance: 431.2
click at [590, 267] on div "Visible to Client Internal Request Docs v Color teal Color pink Remove color Ad…" at bounding box center [1025, 303] width 1021 height 296
copy p "Please provide the approved extenstions form"
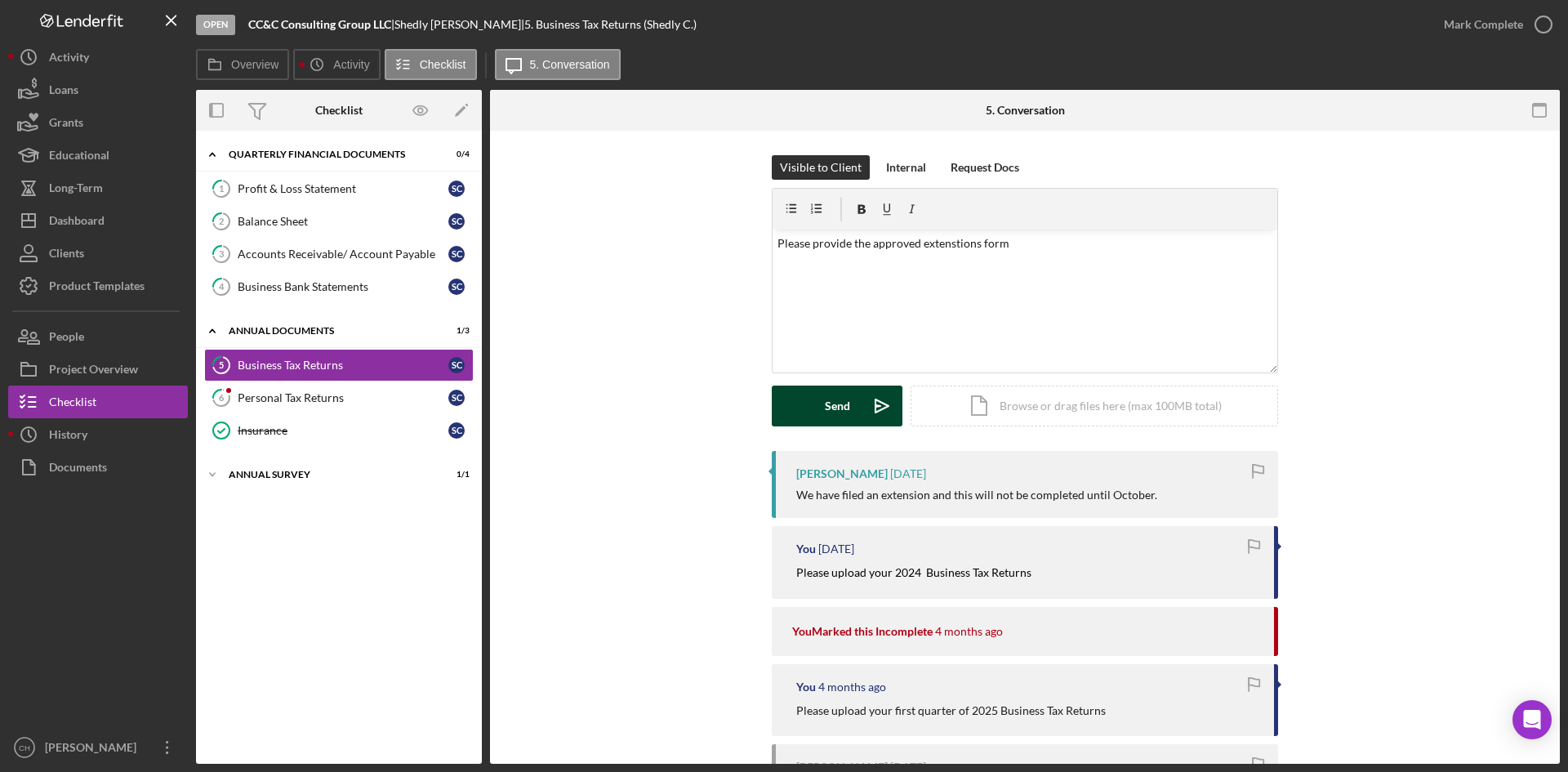
drag, startPoint x: 824, startPoint y: 400, endPoint x: 628, endPoint y: 434, distance: 198.9
click at [825, 399] on div "Send" at bounding box center [837, 406] width 25 height 41
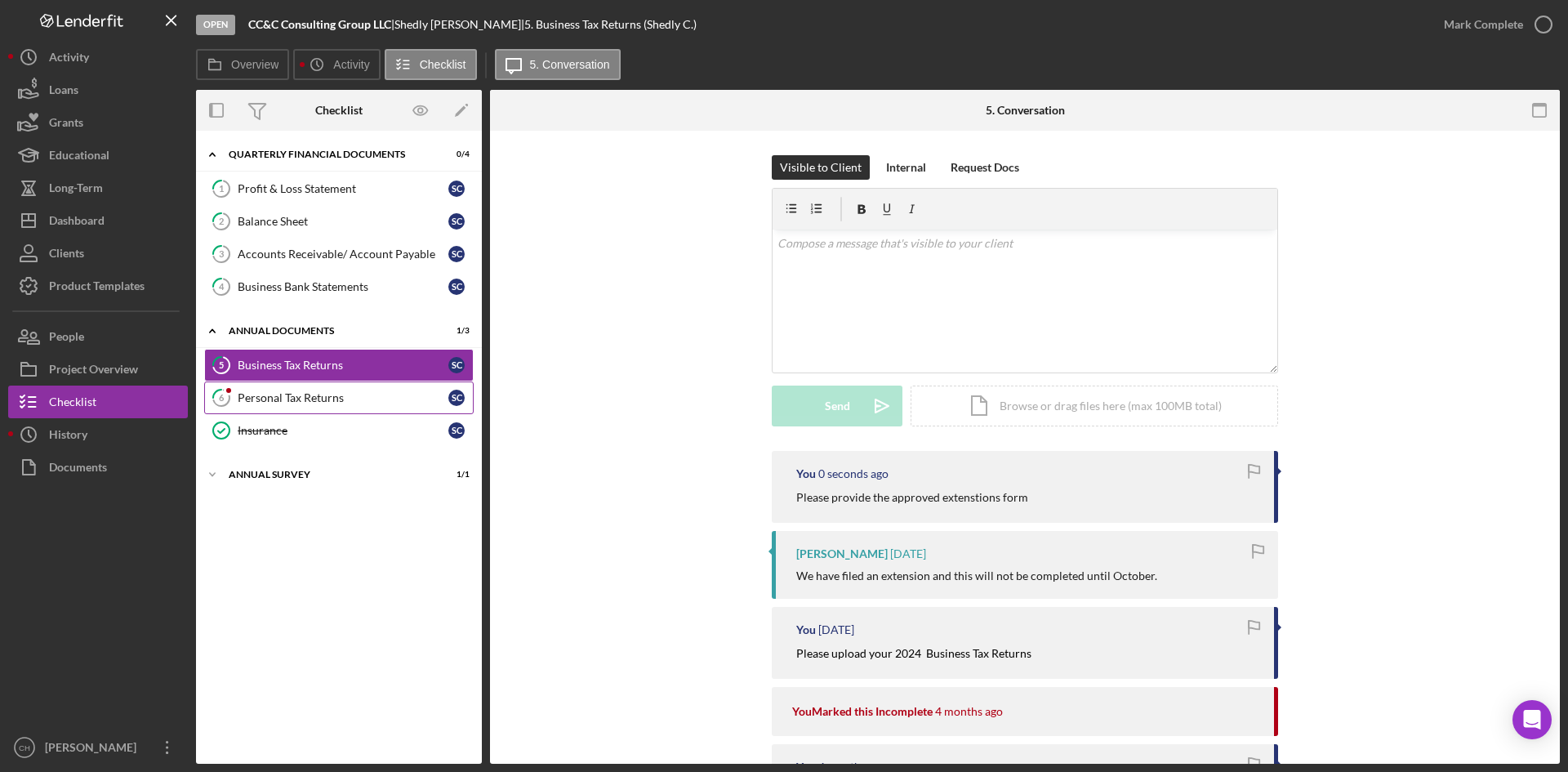
click at [317, 406] on link "6 Personal Tax Returns S C" at bounding box center [339, 398] width 270 height 33
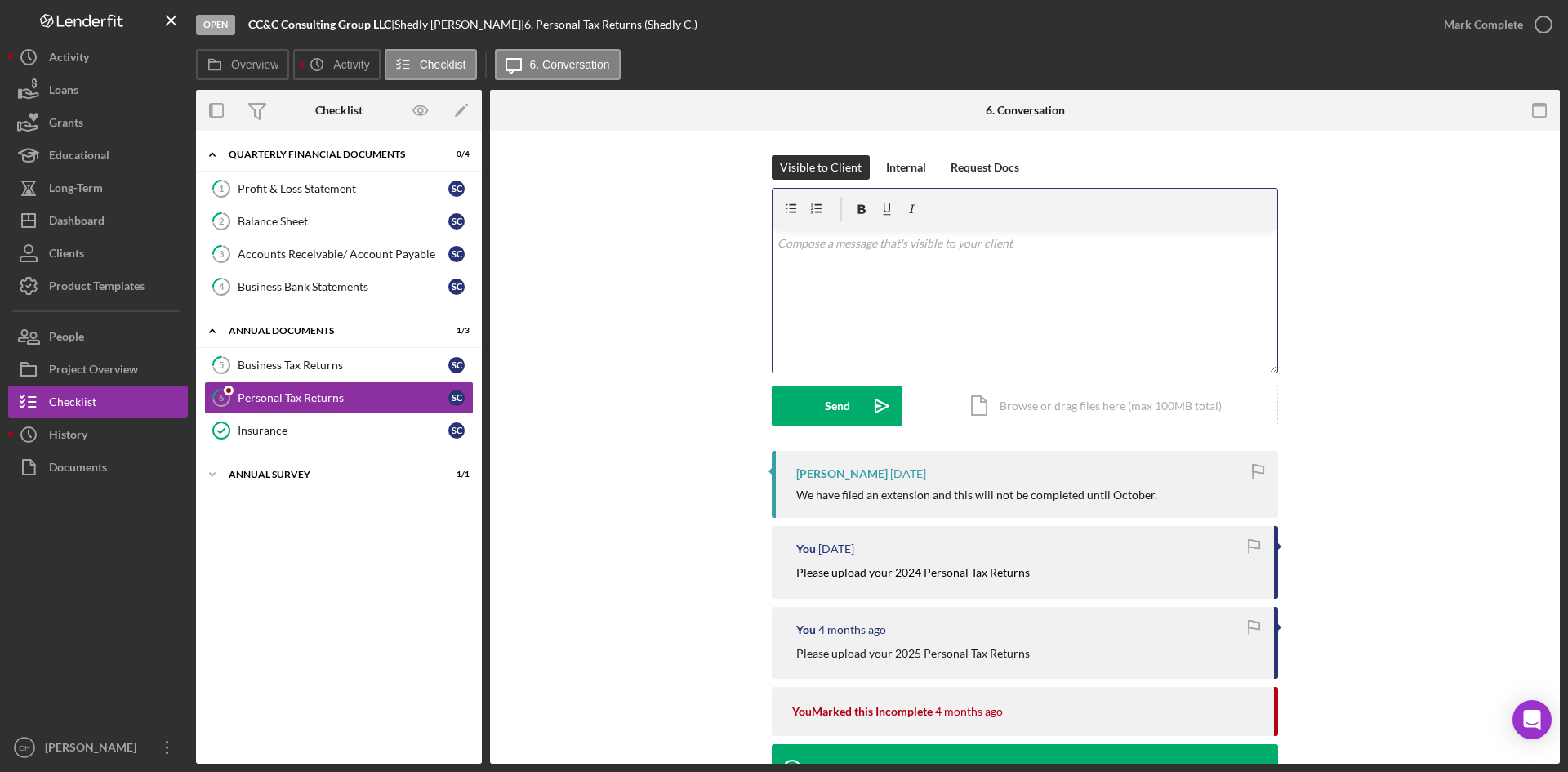
click at [825, 304] on div "v Color teal Color pink Remove color Add row above Add row below Add column bef…" at bounding box center [1025, 301] width 505 height 143
drag, startPoint x: 843, startPoint y: 397, endPoint x: 1106, endPoint y: 291, distance: 283.6
click at [1106, 291] on form "v Color teal Color pink Remove color Add row above Add row below Add column bef…" at bounding box center [1025, 307] width 507 height 238
click at [836, 394] on div "Send" at bounding box center [837, 406] width 25 height 41
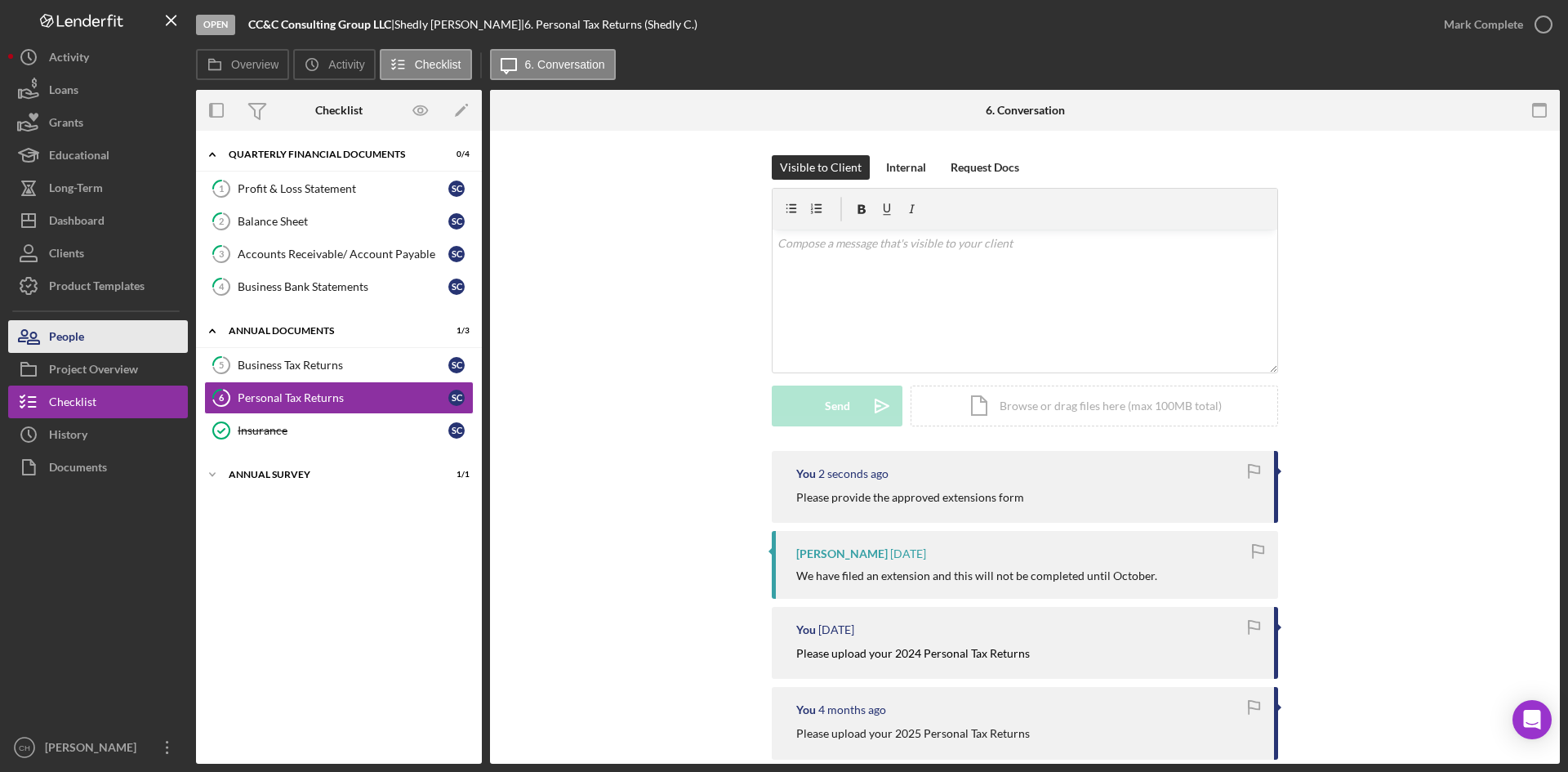
click at [63, 350] on div "People" at bounding box center [67, 338] width 35 height 37
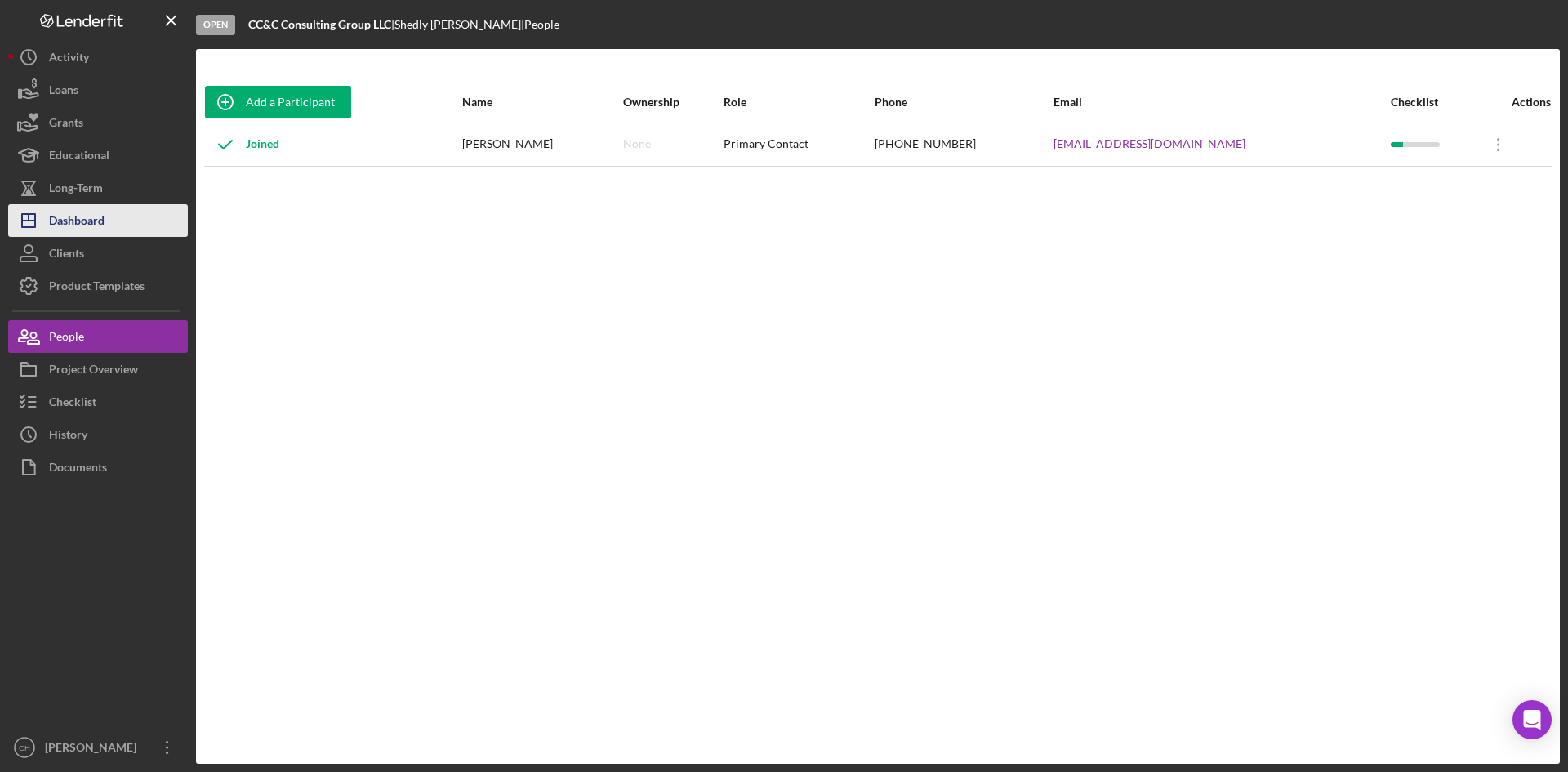
click at [107, 228] on button "Icon/Dashboard Dashboard" at bounding box center [98, 220] width 180 height 33
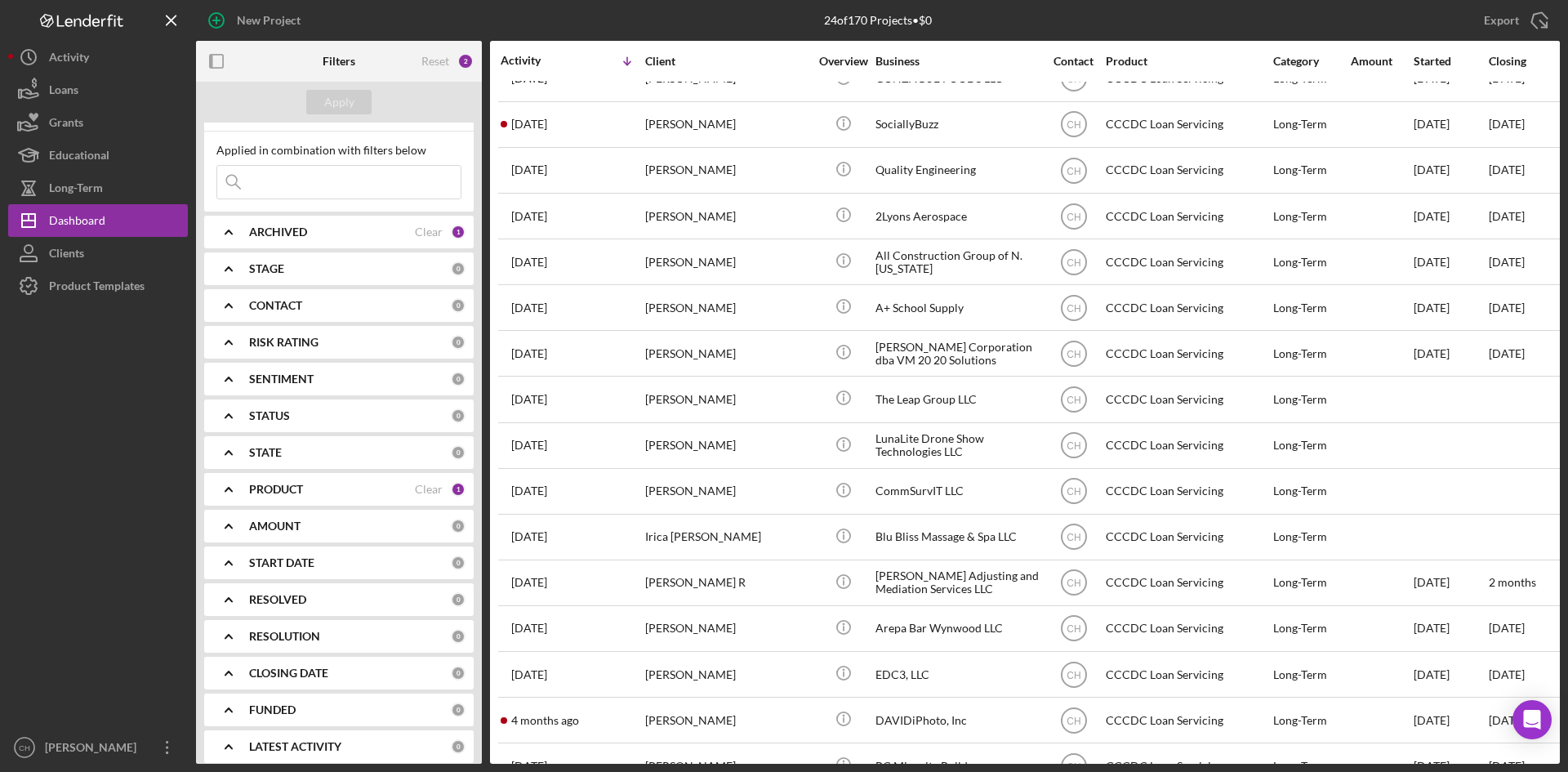
scroll to position [36, 0]
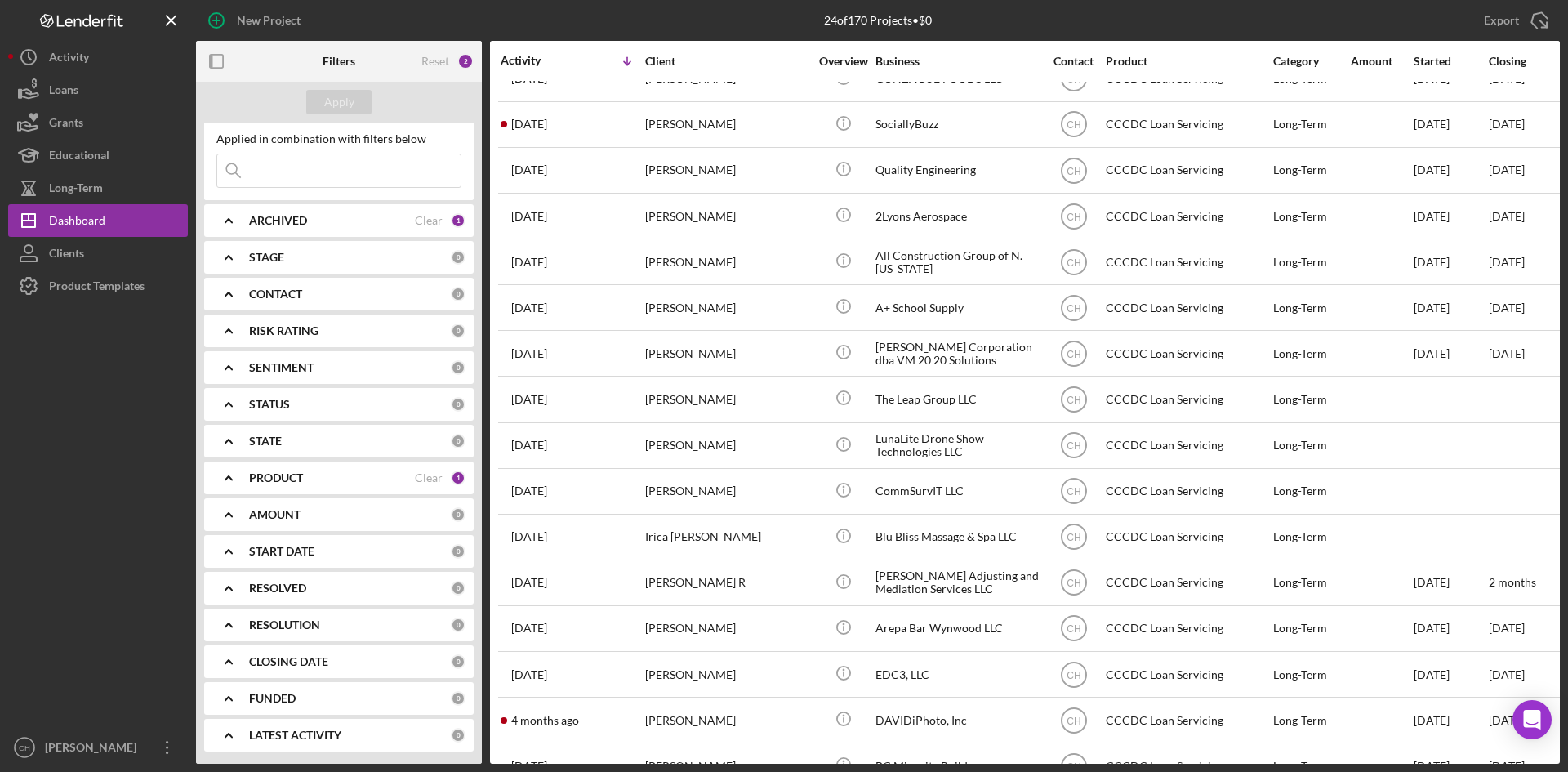
click at [286, 484] on b "PRODUCT" at bounding box center [276, 479] width 54 height 13
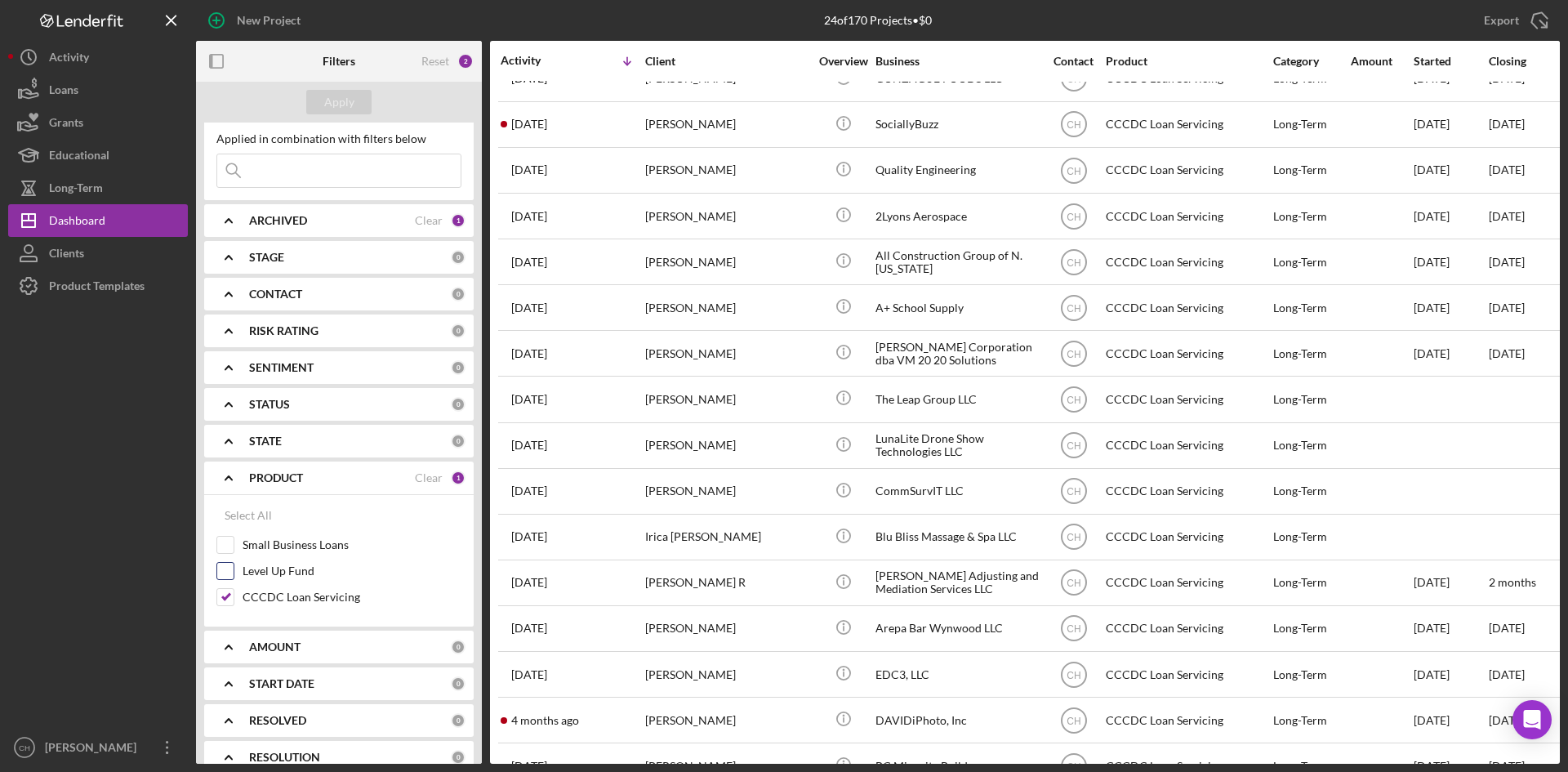
click at [223, 574] on input "Level Up Fund" at bounding box center [226, 571] width 17 height 17
checkbox input "true"
click at [219, 544] on input "Small Business Loans" at bounding box center [226, 545] width 17 height 17
checkbox input "true"
click at [222, 592] on input "CCCDC Loan Servicing" at bounding box center [226, 598] width 17 height 17
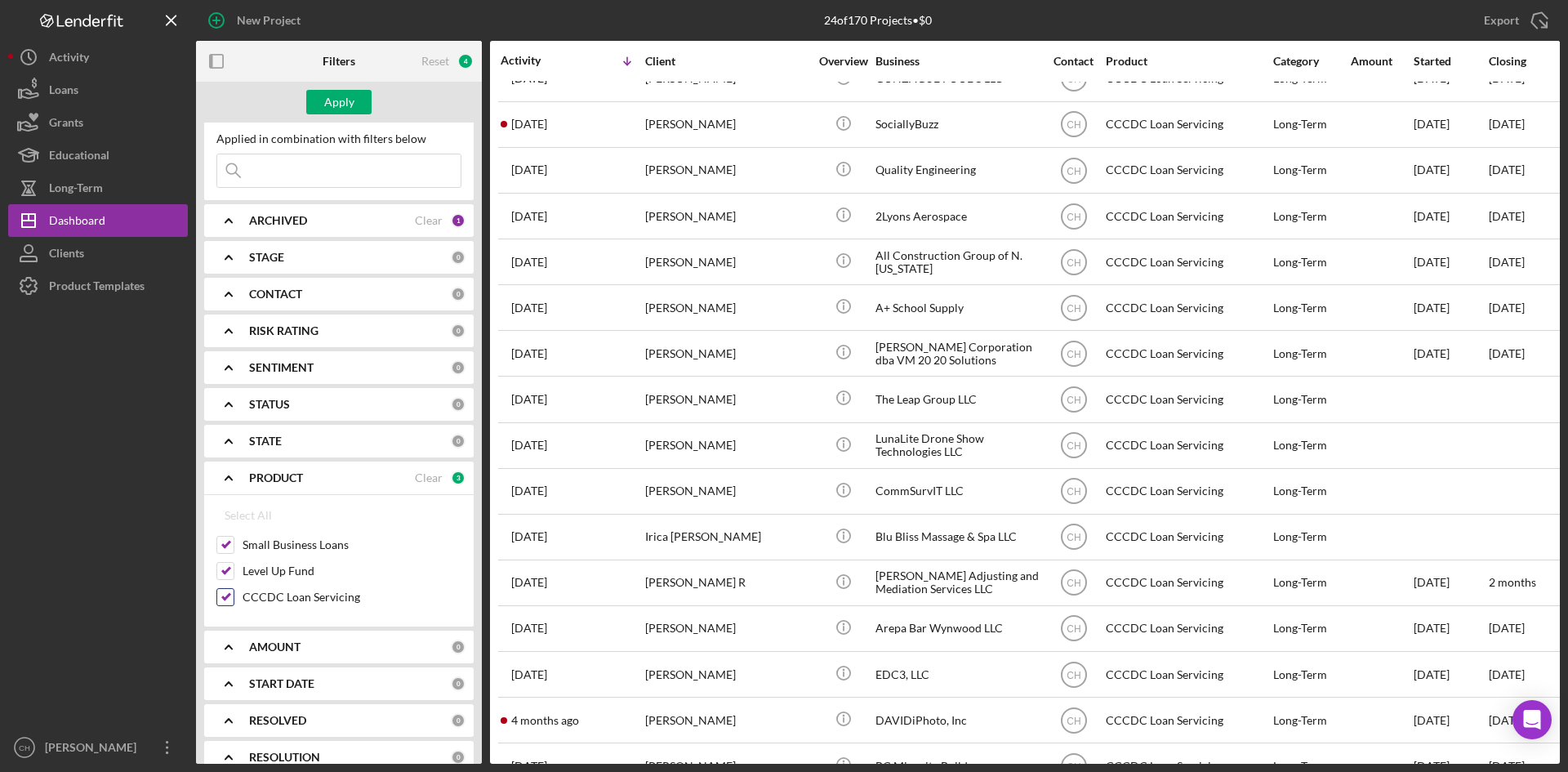
checkbox input "false"
click at [337, 98] on div "Apply" at bounding box center [339, 102] width 30 height 24
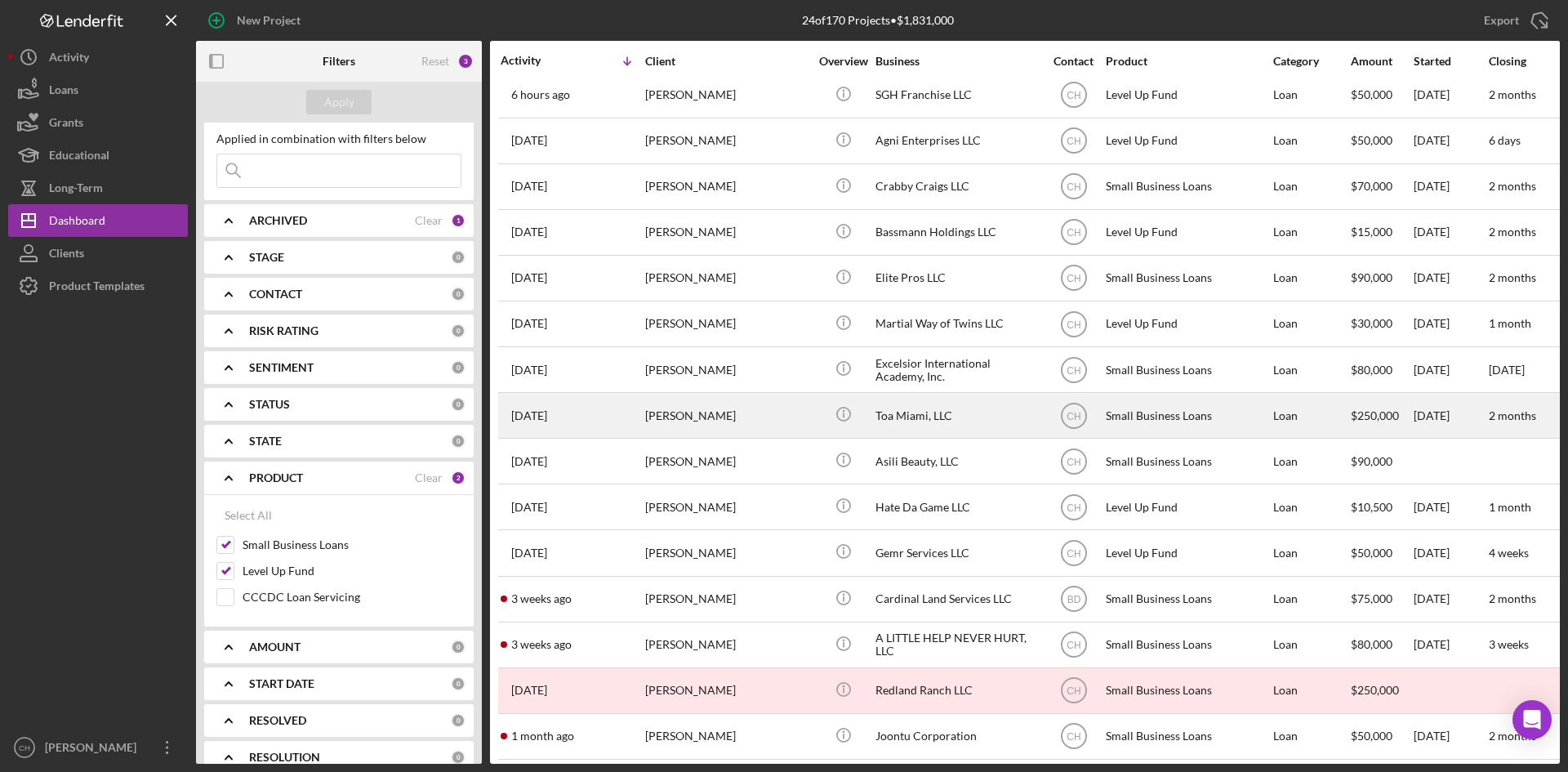
scroll to position [0, 0]
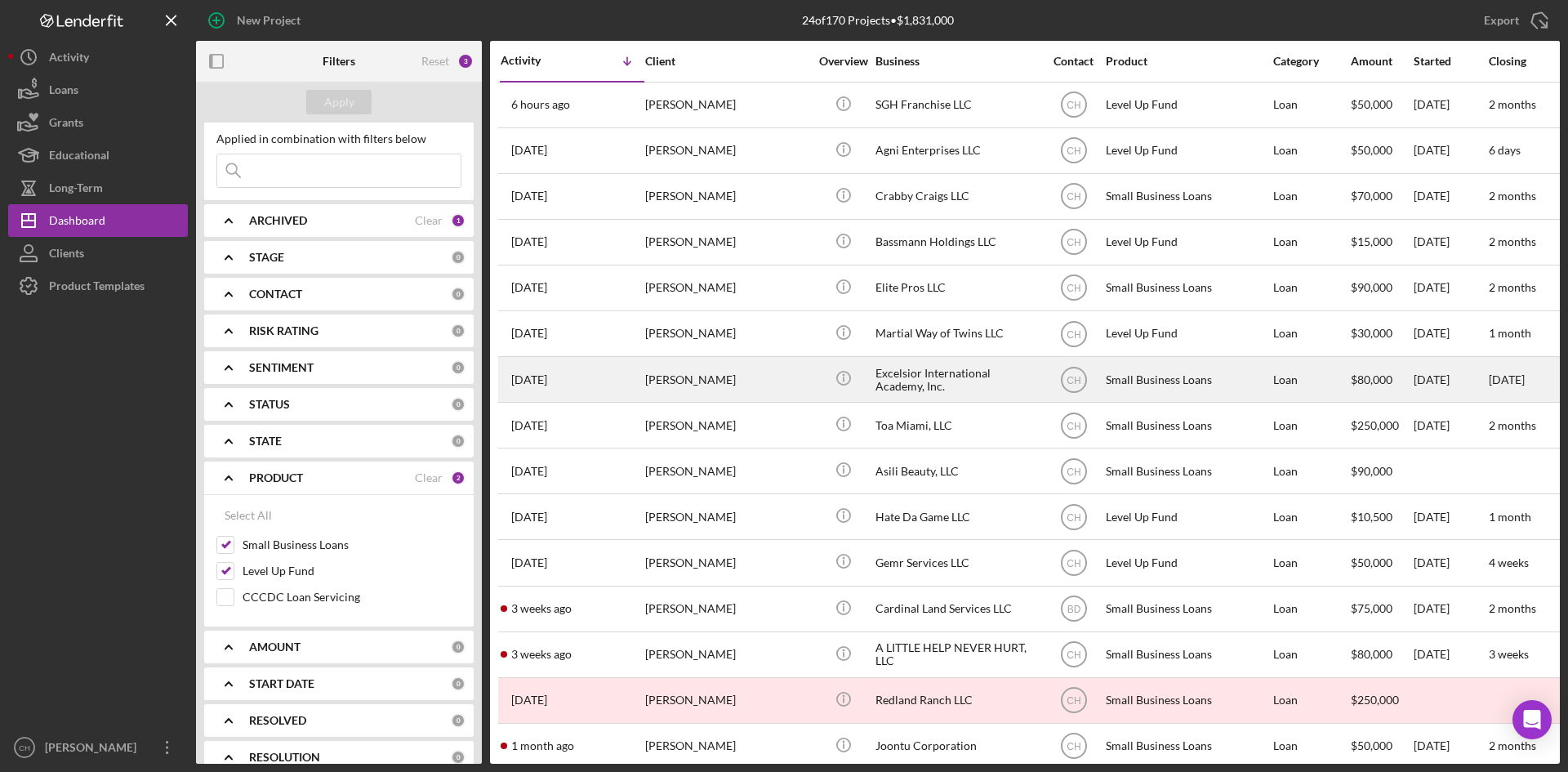
click at [736, 382] on div "[PERSON_NAME]" at bounding box center [727, 379] width 163 height 43
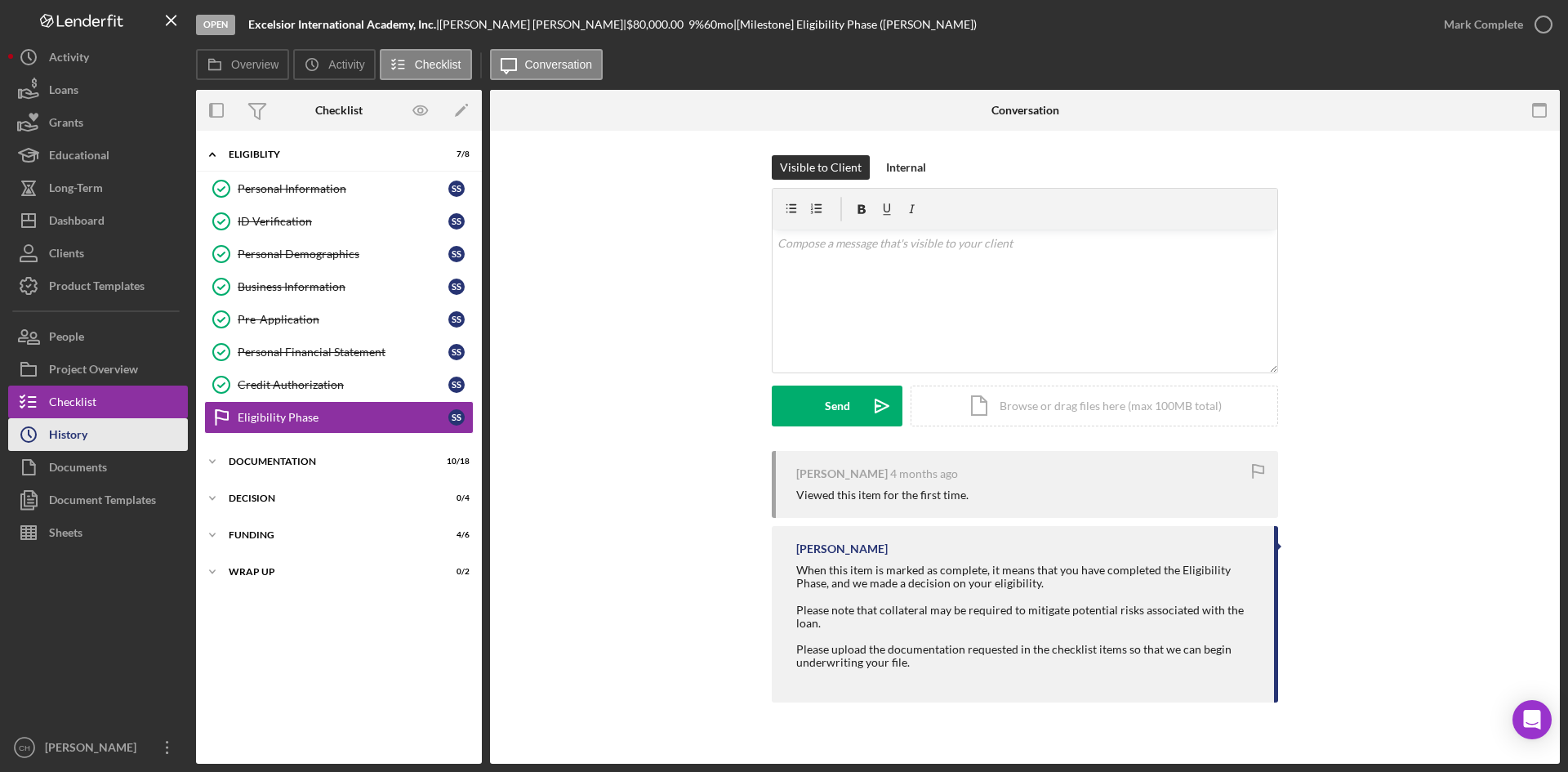
click at [96, 434] on button "Icon/History History" at bounding box center [98, 434] width 180 height 33
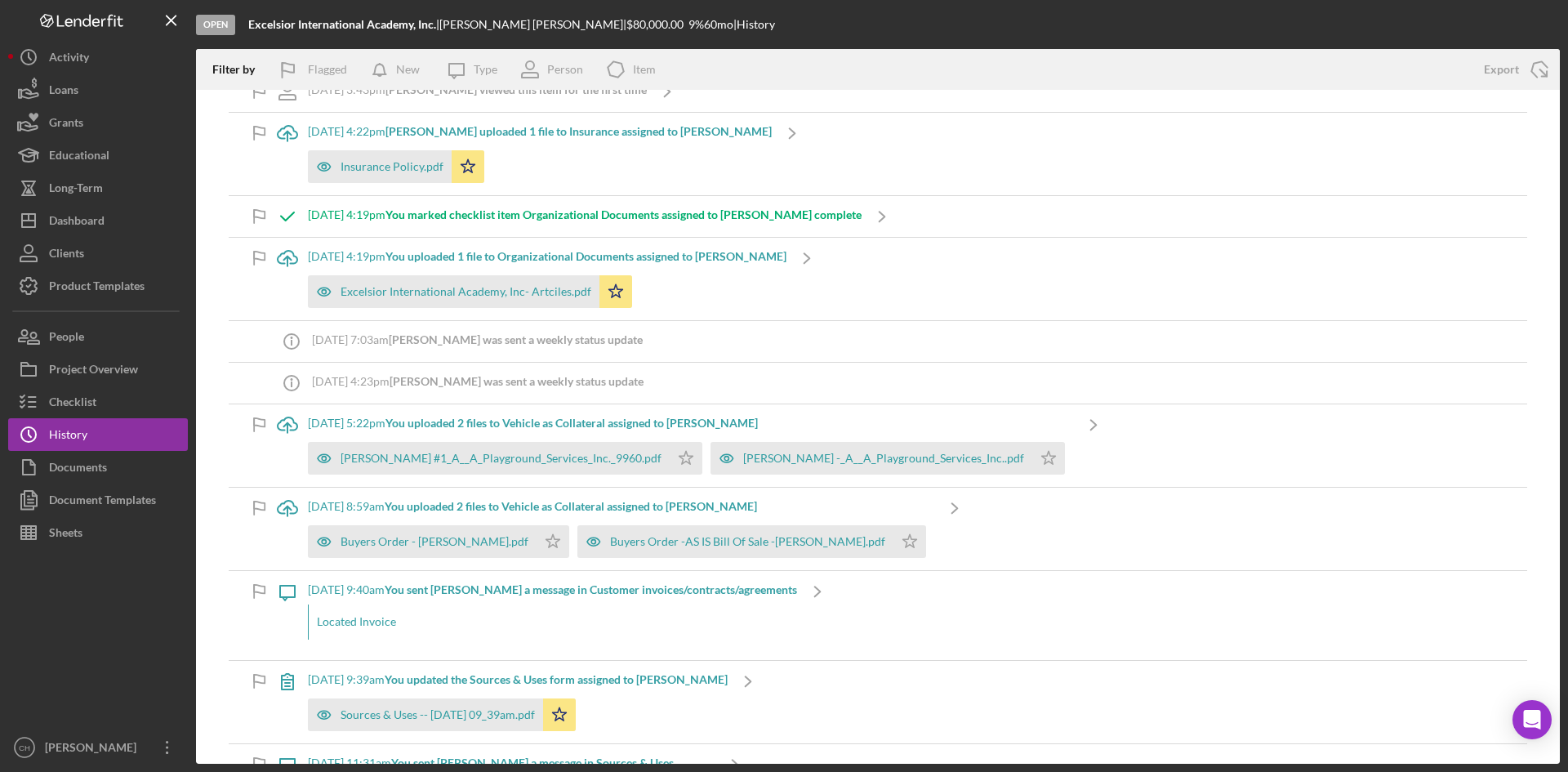
scroll to position [980, 0]
click at [397, 551] on div "Buyers Order - [PERSON_NAME].pdf" at bounding box center [422, 540] width 228 height 33
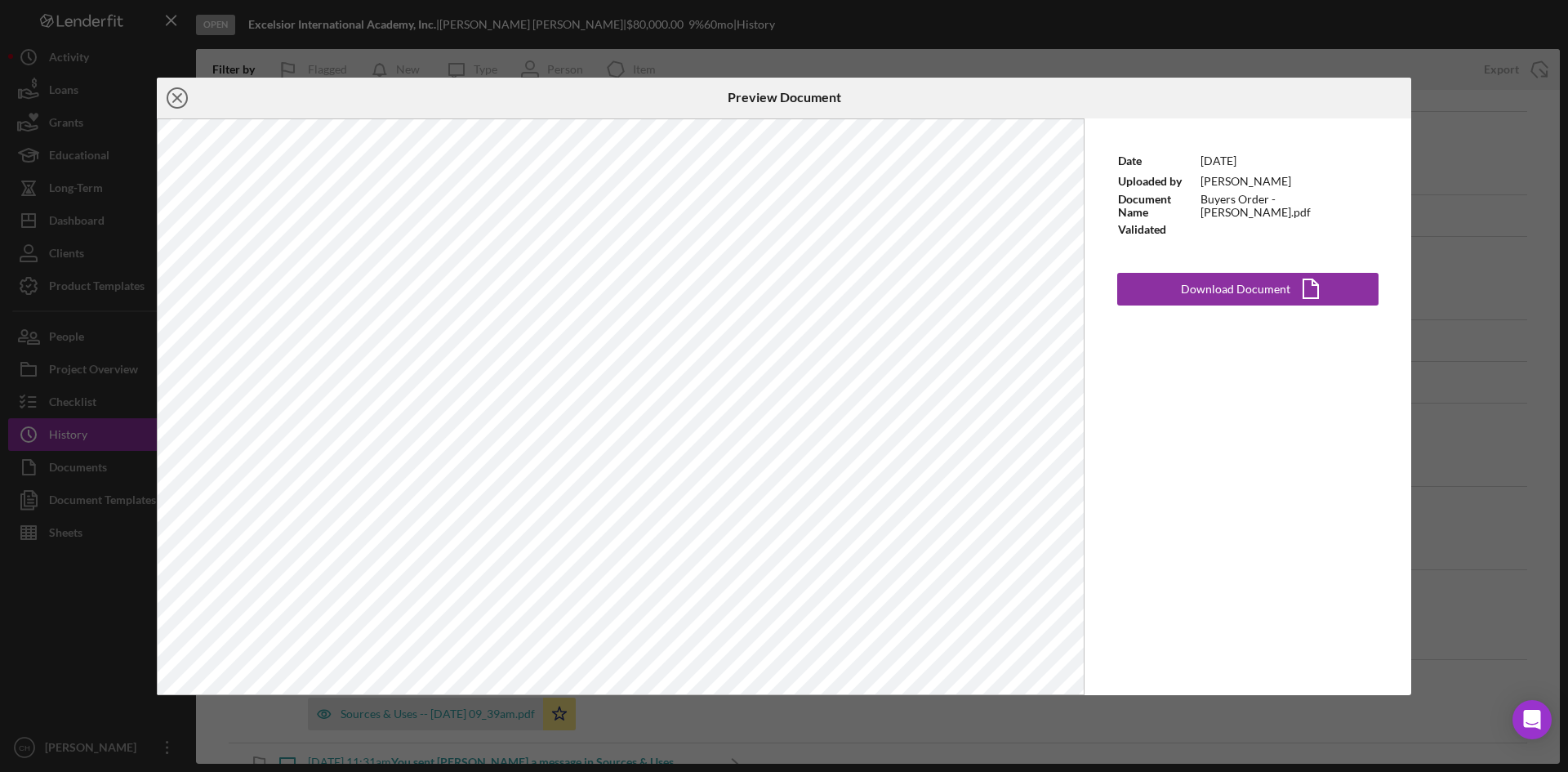
click at [181, 90] on icon "Icon/Close" at bounding box center [177, 98] width 41 height 41
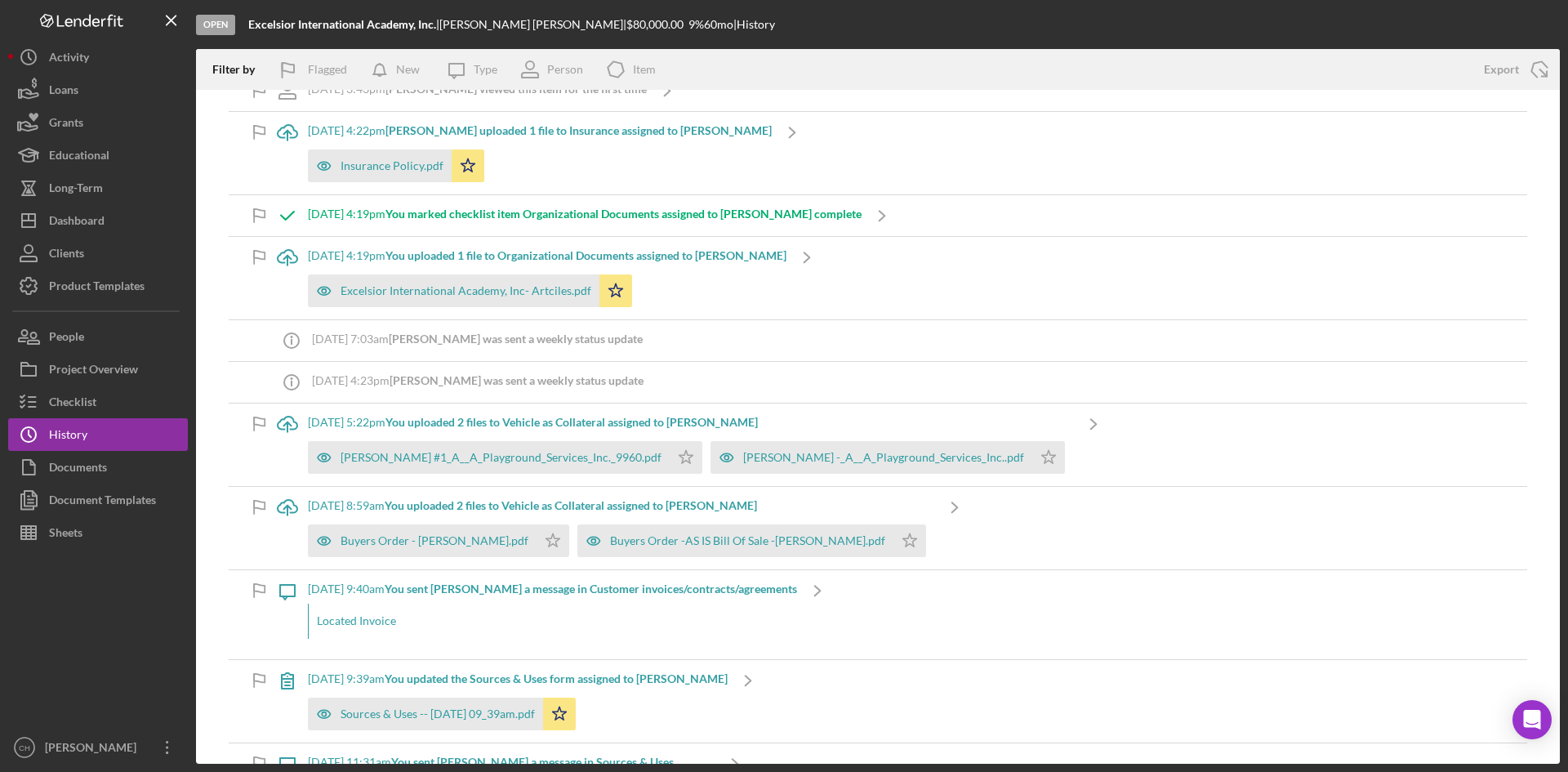
click at [723, 517] on div "Buyers Order - [PERSON_NAME].pdf Icon/Star Buyers Order -AS IS Bill Of Sale -[P…" at bounding box center [622, 537] width 627 height 41
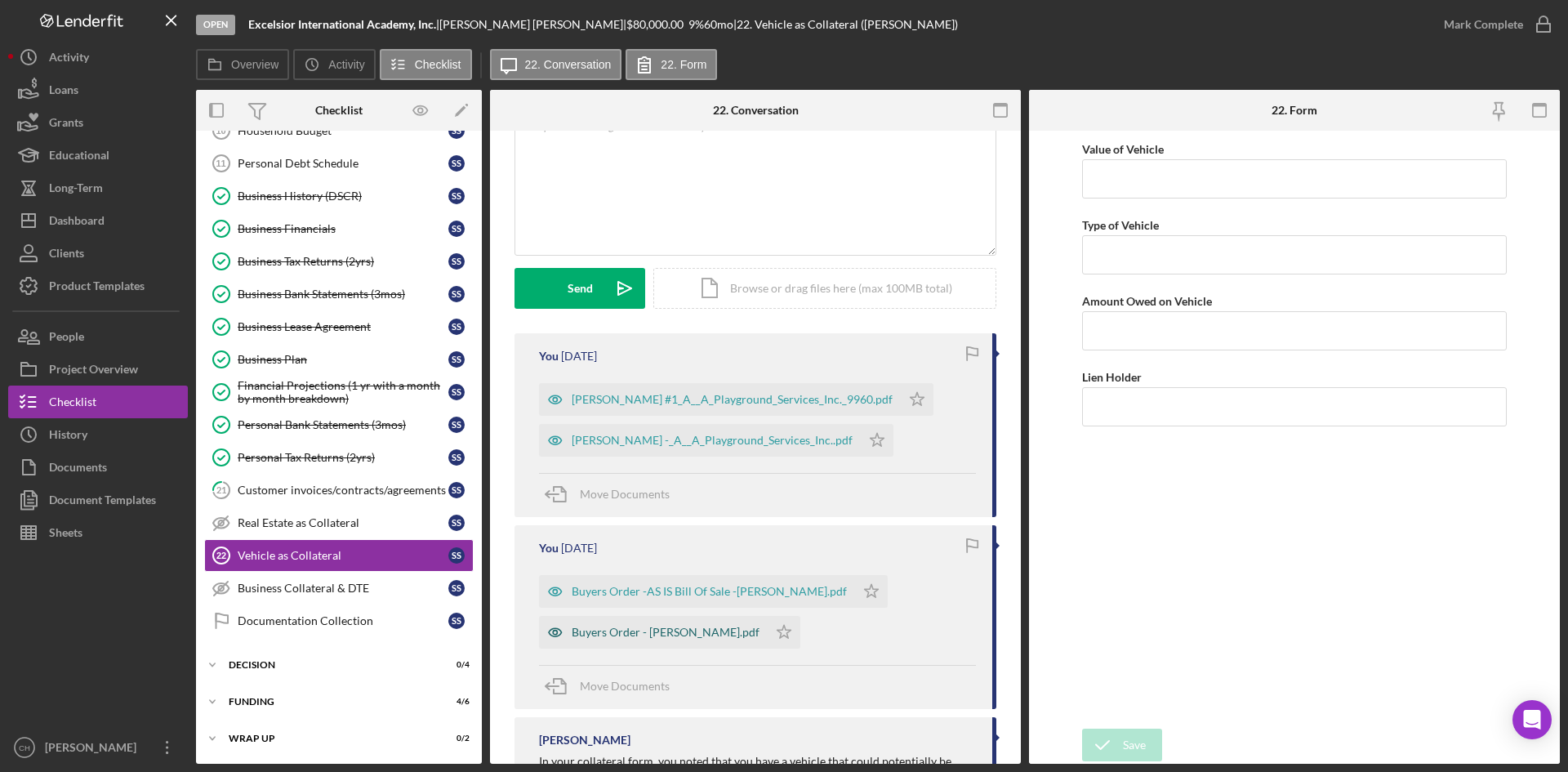
scroll to position [202, 0]
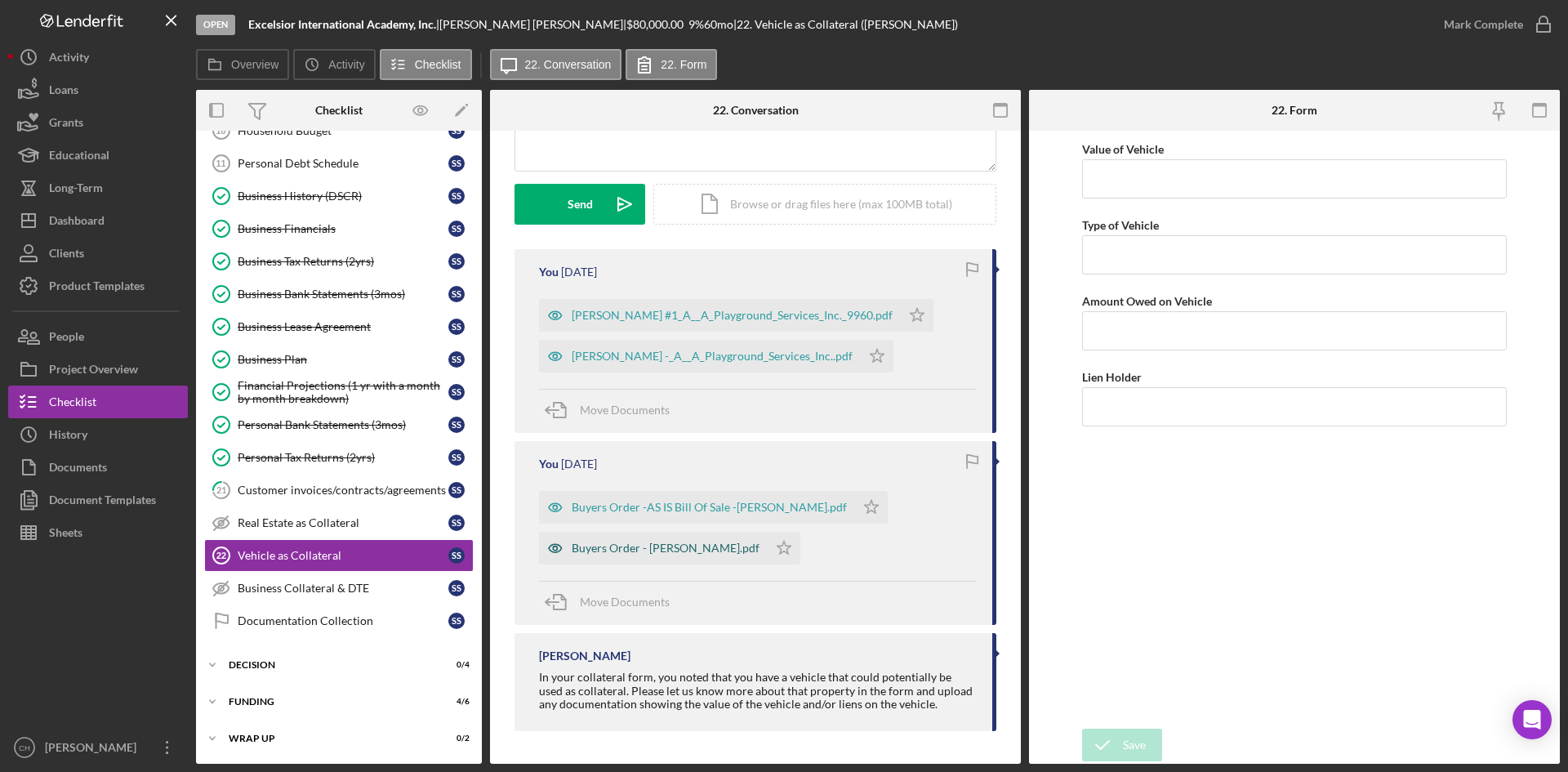
click at [624, 548] on div "Buyers Order - [PERSON_NAME].pdf" at bounding box center [665, 549] width 187 height 13
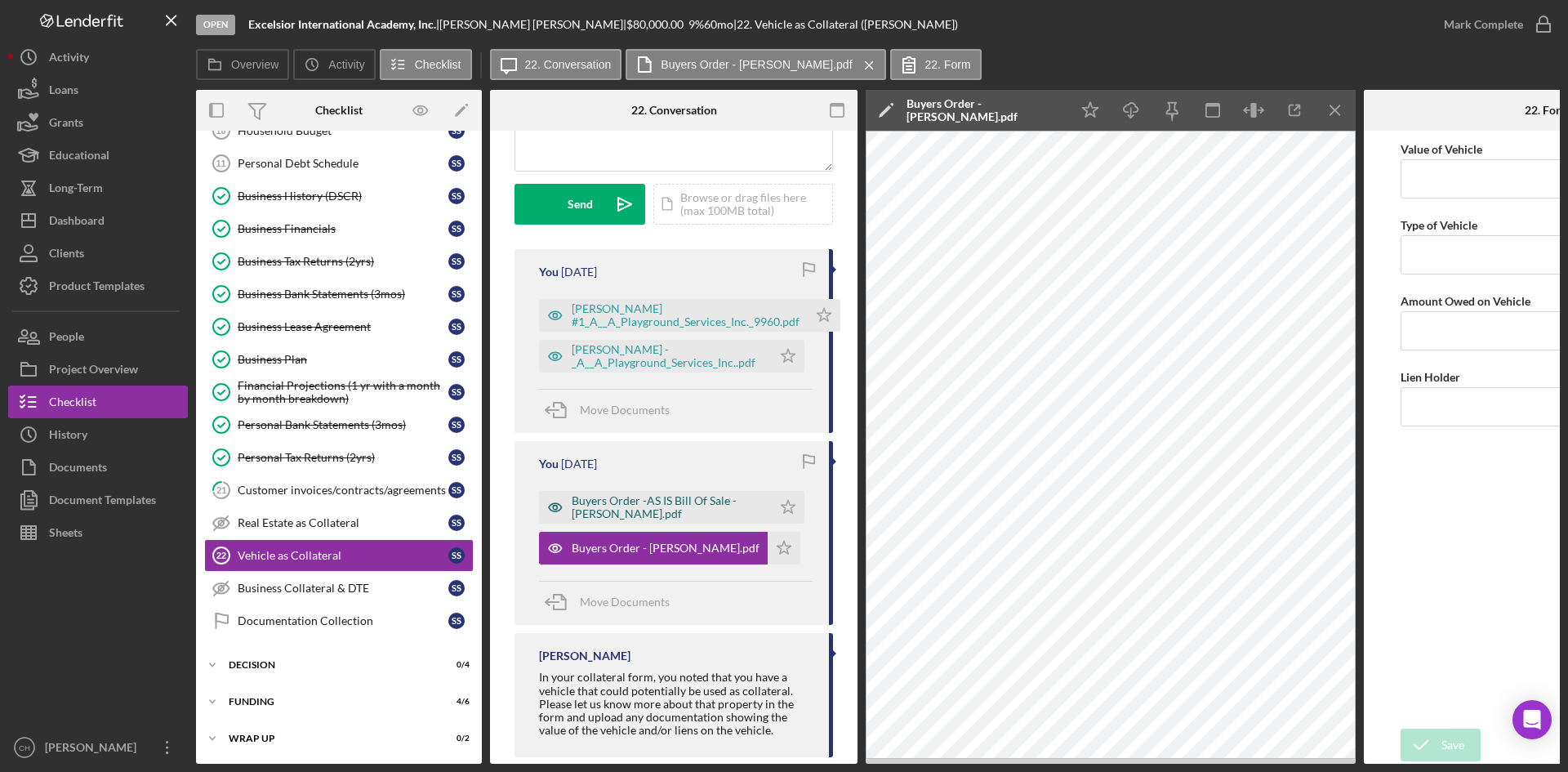
click at [572, 509] on div "Buyers Order -AS IS Bill Of Sale -[PERSON_NAME].pdf" at bounding box center [667, 507] width 192 height 26
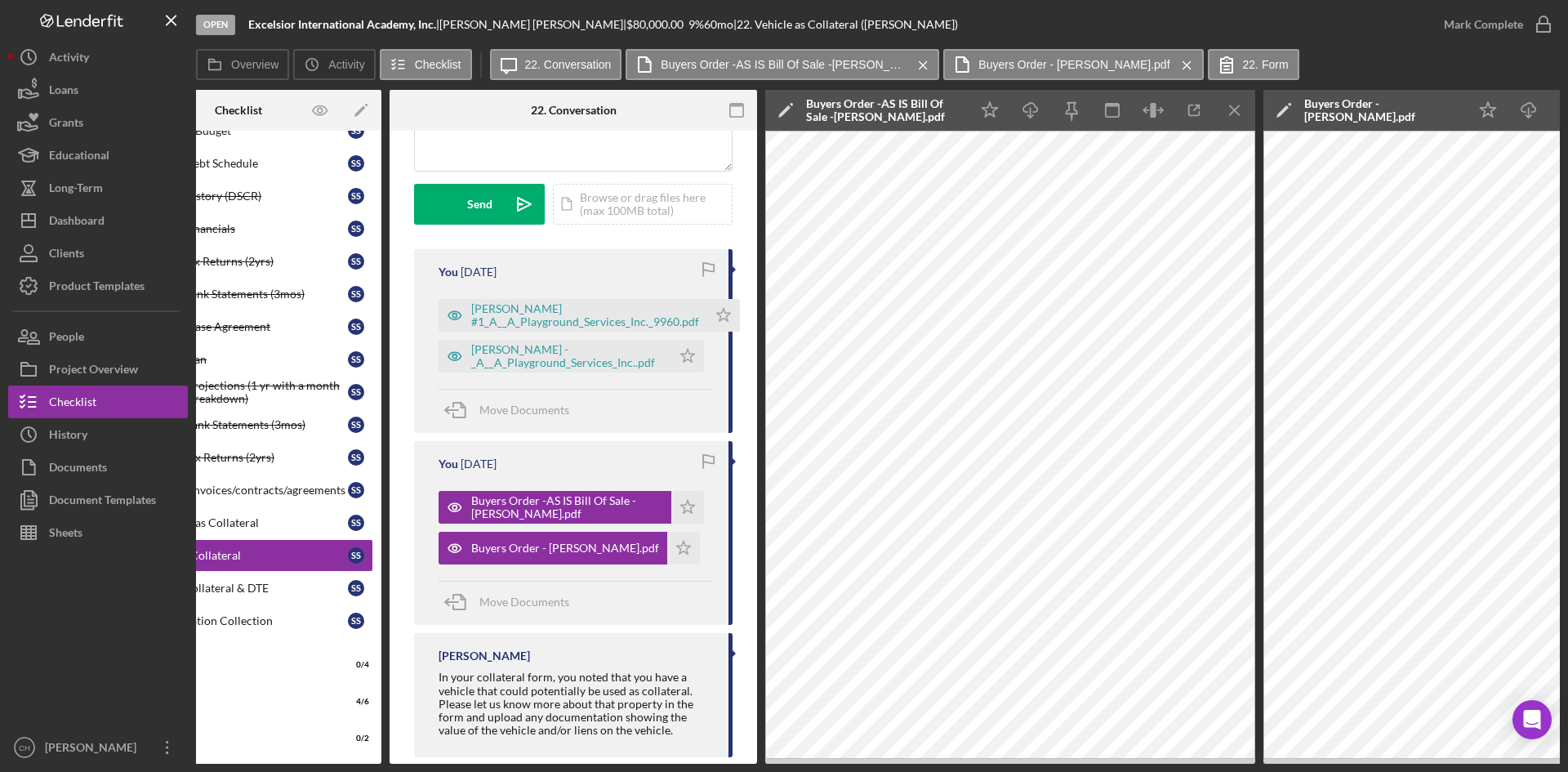
scroll to position [0, 167]
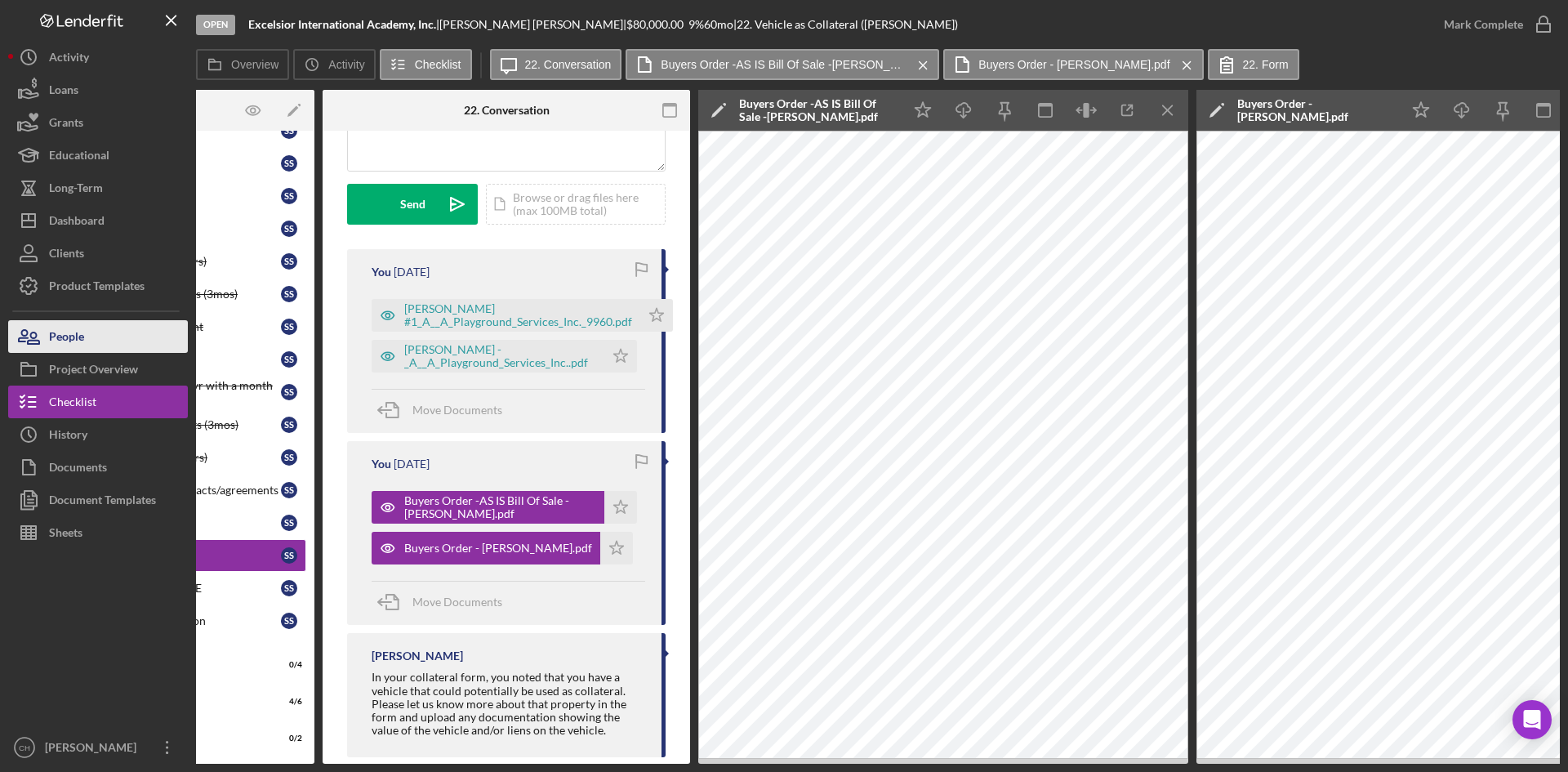
click at [47, 338] on icon "button" at bounding box center [28, 336] width 41 height 41
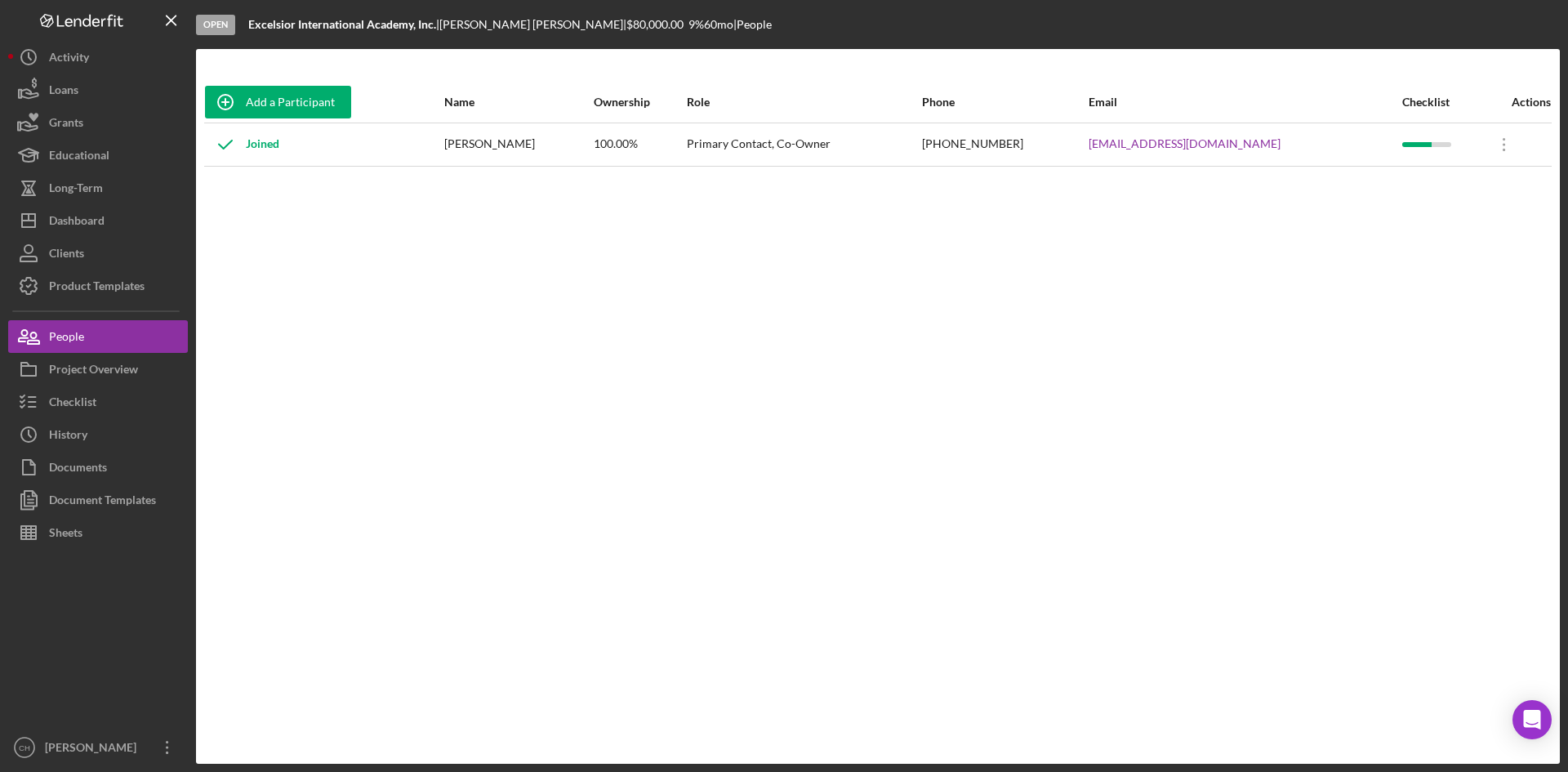
drag, startPoint x: 440, startPoint y: 28, endPoint x: 231, endPoint y: 28, distance: 209.0
click at [231, 28] on div "Open Excelsior International Academy, Inc. | [PERSON_NAME] | $80,000.00 9 % 60 …" at bounding box center [877, 24] width 1364 height 49
copy div "Excelsior International Academy, Inc."
